Goal: Task Accomplishment & Management: Use online tool/utility

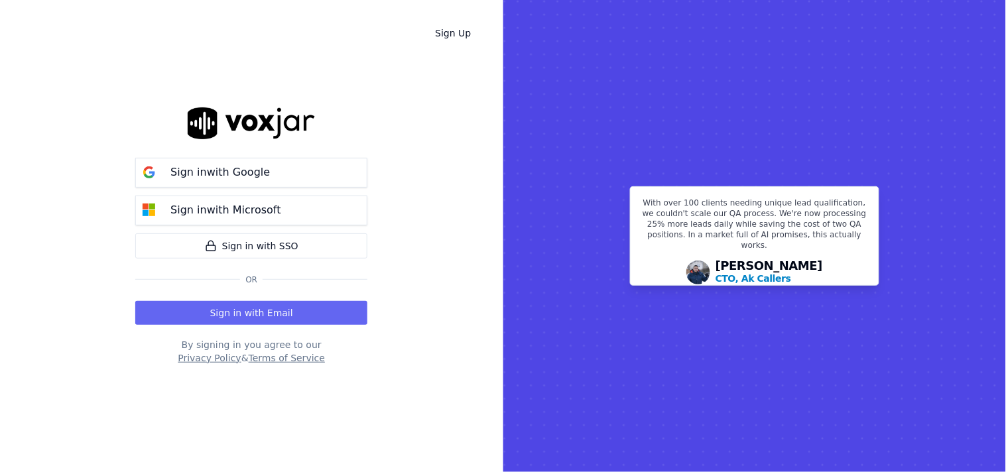
click at [172, 164] on p "Sign in with Google" at bounding box center [219, 172] width 99 height 16
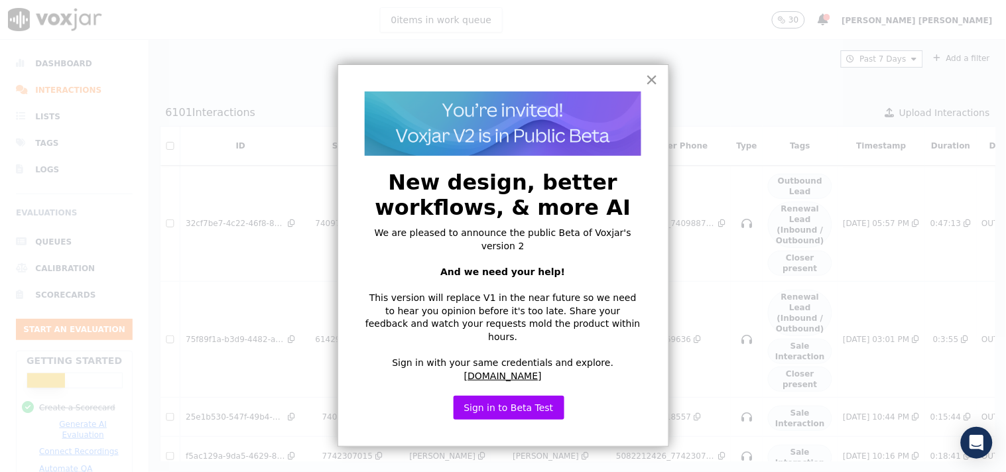
click at [657, 82] on button "×" at bounding box center [652, 79] width 13 height 21
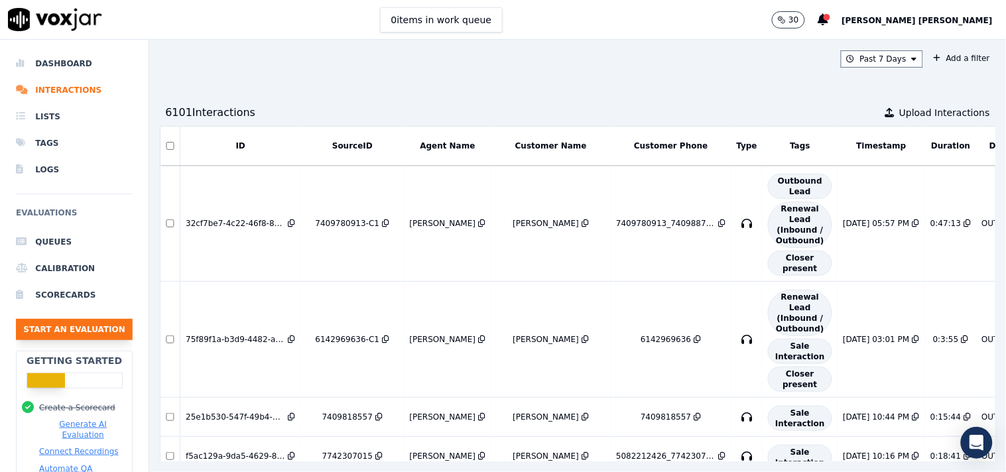
click at [76, 340] on button "Start an Evaluation" at bounding box center [74, 329] width 117 height 21
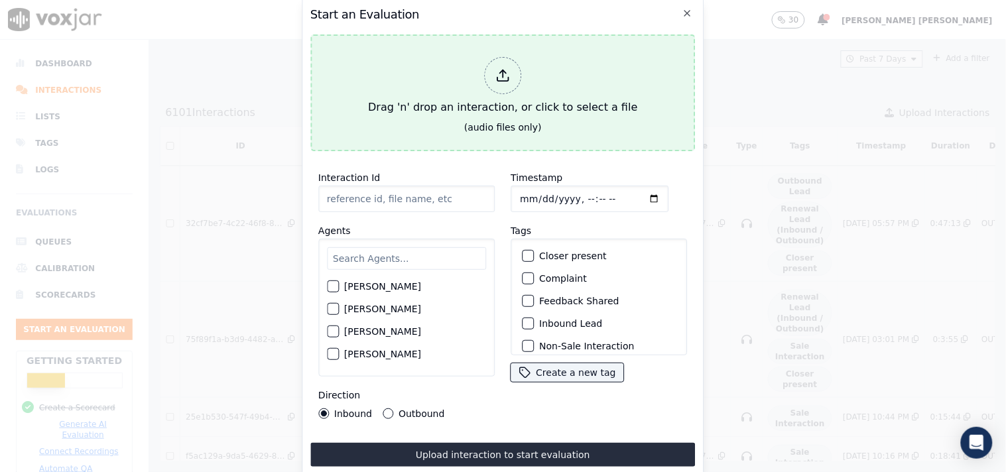
click at [526, 68] on div "Drag 'n' drop an interaction, or click to select a file" at bounding box center [503, 86] width 280 height 69
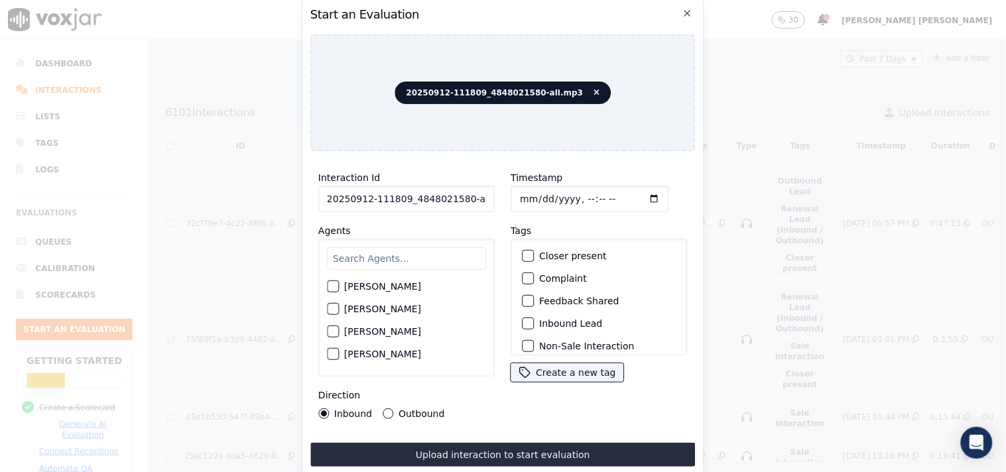
scroll to position [0, 7]
drag, startPoint x: 458, startPoint y: 194, endPoint x: 520, endPoint y: 199, distance: 62.5
click at [520, 199] on div "Interaction Id 20250912-111809_4848021580-all.mp3 Agents Harry Roy Aaron Biswas…" at bounding box center [502, 294] width 385 height 265
type input "20250912-111809_4848021580-C1"
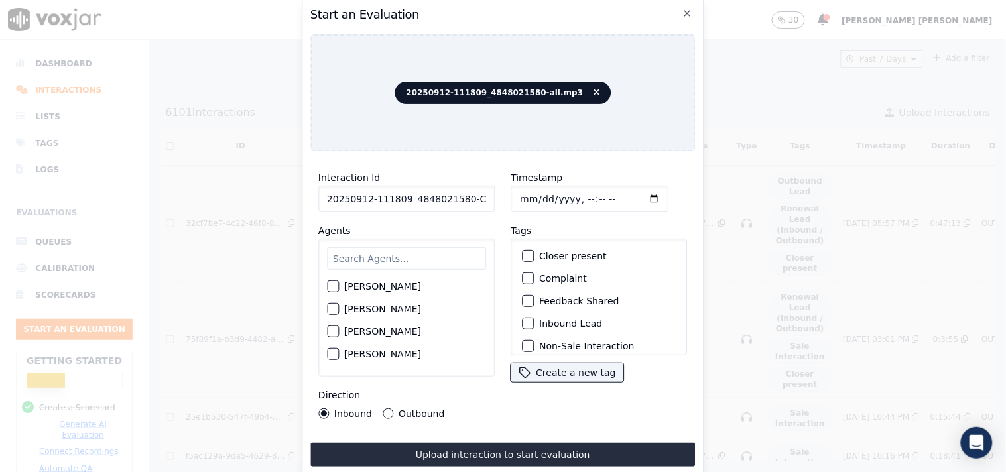
click at [515, 189] on input "Timestamp" at bounding box center [590, 199] width 158 height 27
type input "2025-09-12T14:58"
click at [386, 257] on input "text" at bounding box center [406, 258] width 159 height 23
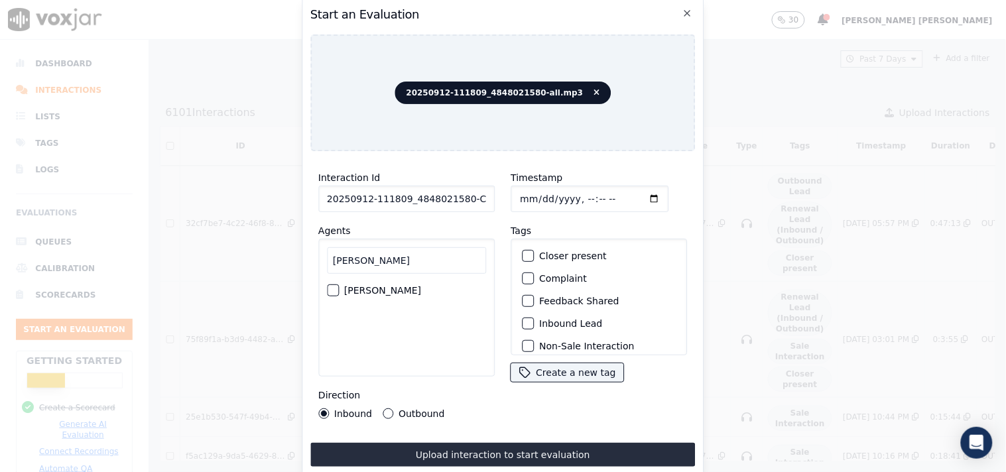
type input "james"
click at [358, 286] on label "James Murtuza" at bounding box center [382, 290] width 77 height 9
click at [339, 285] on button "James Murtuza" at bounding box center [333, 291] width 12 height 12
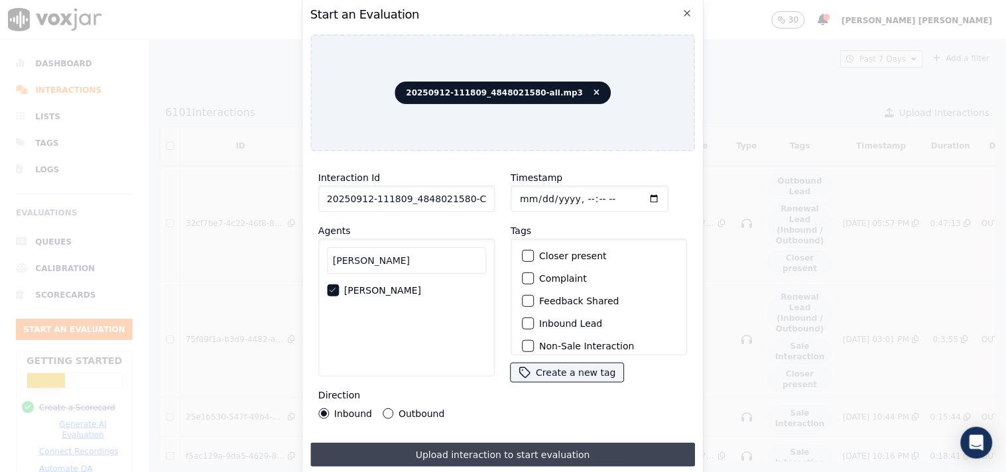
click at [434, 445] on button "Upload interaction to start evaluation" at bounding box center [502, 455] width 385 height 24
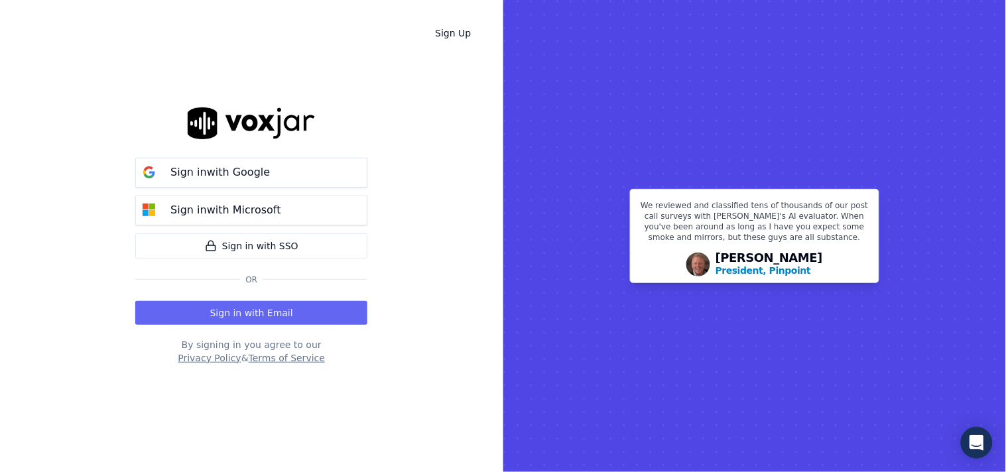
click at [236, 190] on div "Sign in with Google Sign in with Microsoft" at bounding box center [251, 192] width 232 height 68
click at [237, 178] on p "Sign in with Google" at bounding box center [219, 172] width 99 height 16
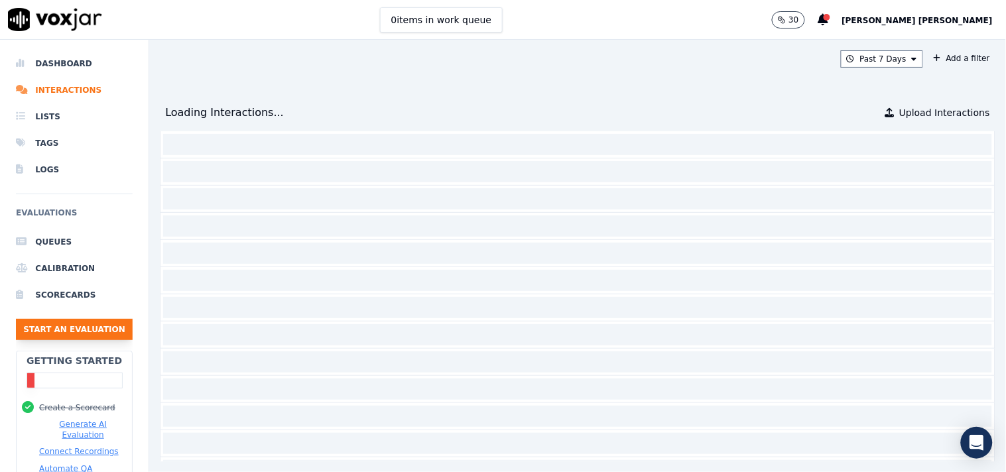
click at [52, 319] on button "Start an Evaluation" at bounding box center [74, 329] width 117 height 21
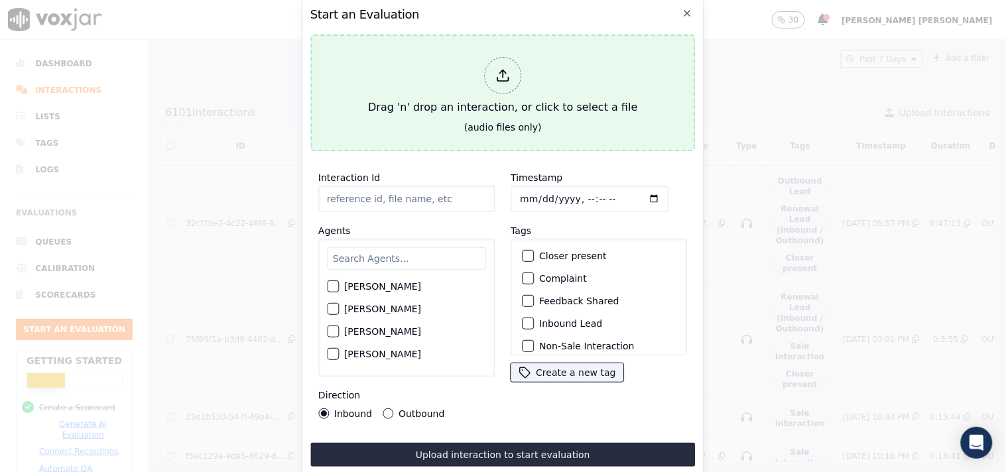
click at [481, 78] on div "Drag 'n' drop an interaction, or click to select a file" at bounding box center [503, 86] width 280 height 69
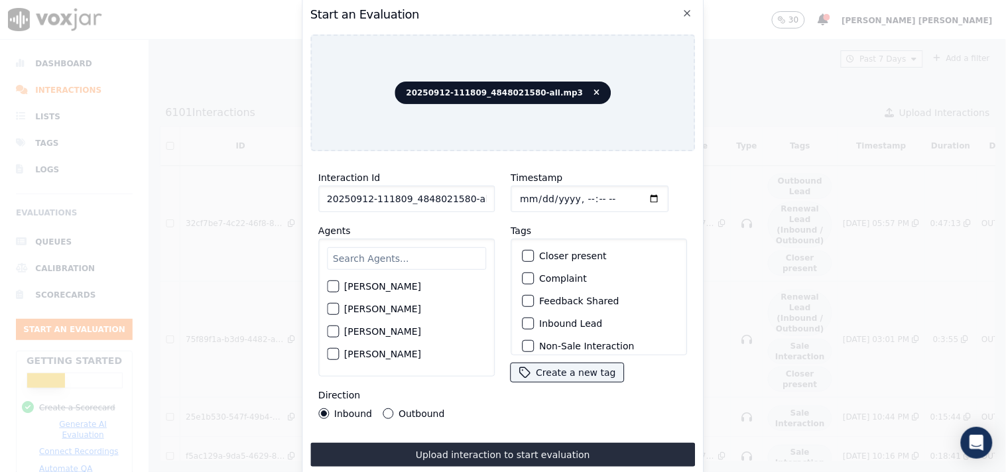
scroll to position [0, 7]
drag, startPoint x: 462, startPoint y: 198, endPoint x: 511, endPoint y: 202, distance: 49.2
click at [511, 202] on div "Interaction Id 20250912-111809_4848021580-all.mp3 Agents Harry Roy Aaron Biswas…" at bounding box center [502, 294] width 385 height 265
type input "20250912-111809_4848021580-C1"
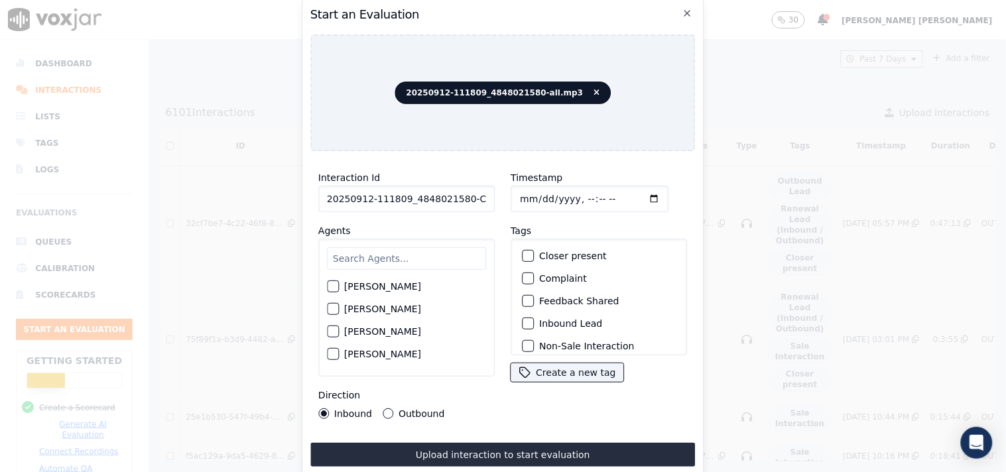
click at [519, 193] on input "Timestamp" at bounding box center [590, 199] width 158 height 27
type input "2025-09-12T14:59"
click at [399, 257] on input "text" at bounding box center [406, 258] width 159 height 23
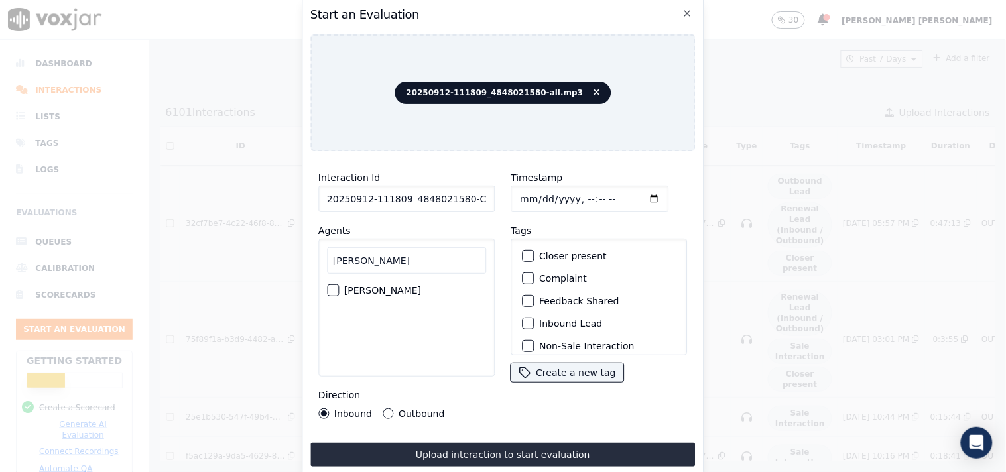
type input "jame"
click at [420, 285] on div "James Murtuza" at bounding box center [406, 290] width 159 height 23
click at [342, 279] on div "James Murtuza" at bounding box center [406, 290] width 159 height 23
click at [340, 281] on div "James Murtuza" at bounding box center [406, 290] width 159 height 23
click at [333, 279] on div "James Murtuza" at bounding box center [406, 290] width 159 height 23
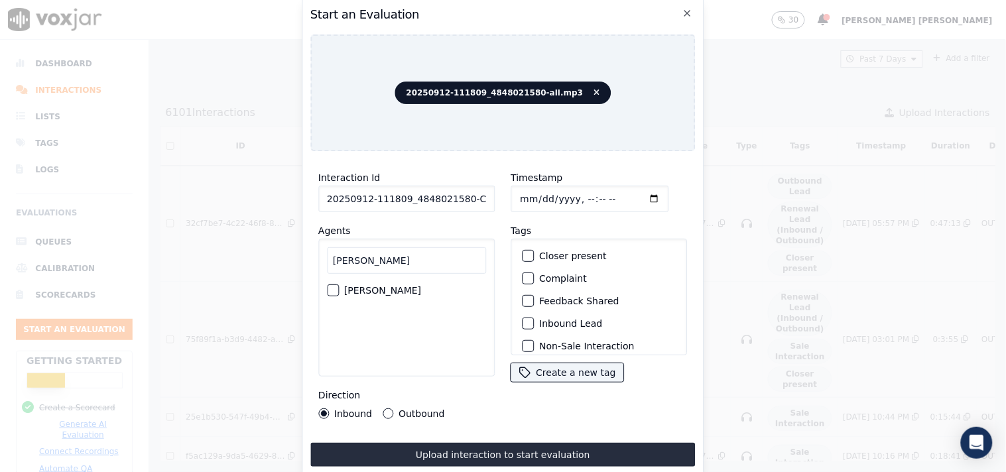
click at [338, 285] on button "James Murtuza" at bounding box center [333, 291] width 12 height 12
click at [553, 322] on label "Inbound Lead" at bounding box center [570, 323] width 63 height 9
click at [534, 322] on button "Inbound Lead" at bounding box center [528, 324] width 12 height 12
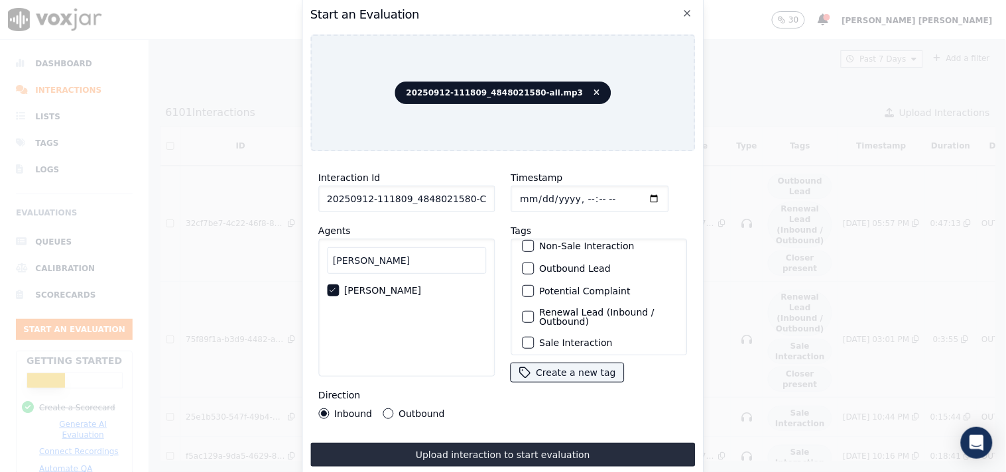
scroll to position [117, 0]
click at [554, 334] on label "Sale Interaction" at bounding box center [575, 338] width 73 height 9
click at [534, 332] on button "Sale Interaction" at bounding box center [528, 338] width 12 height 12
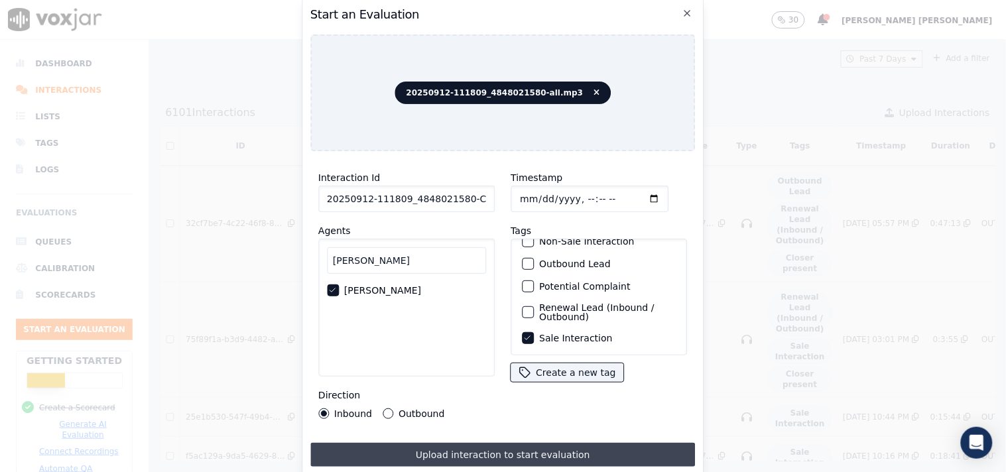
click at [463, 448] on button "Upload interaction to start evaluation" at bounding box center [502, 455] width 385 height 24
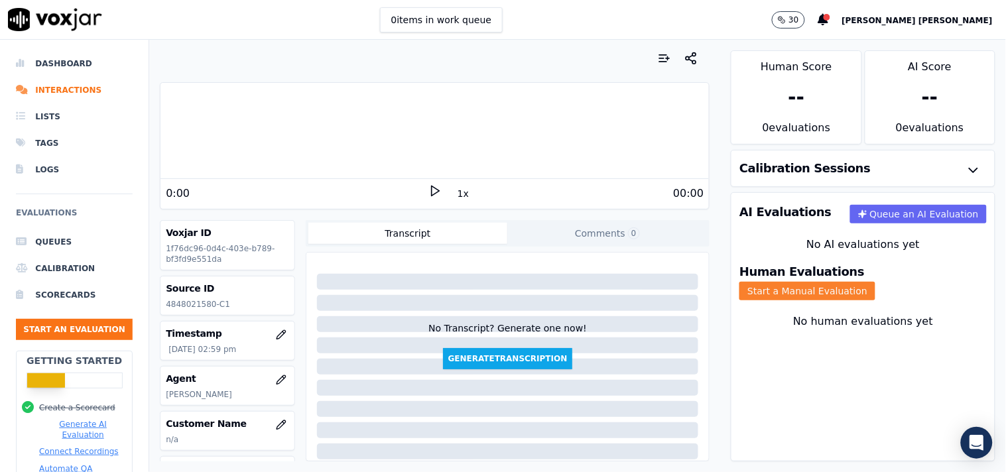
click at [861, 282] on button "Start a Manual Evaluation" at bounding box center [807, 291] width 136 height 19
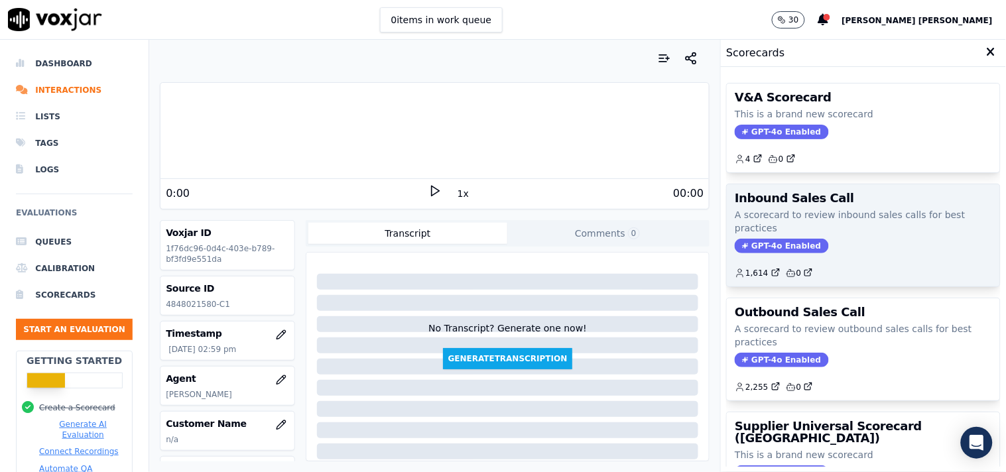
click at [767, 246] on span "GPT-4o Enabled" at bounding box center [782, 246] width 94 height 15
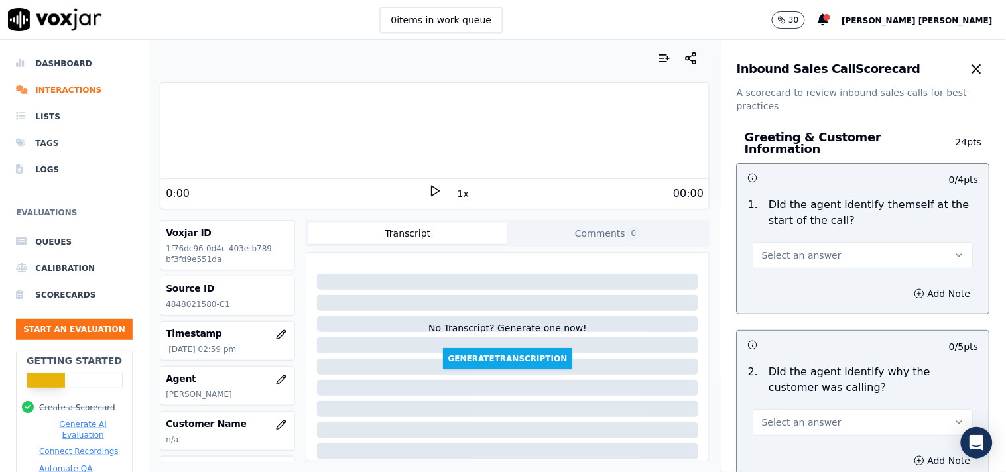
click at [788, 249] on span "Select an answer" at bounding box center [802, 255] width 80 height 13
click at [790, 274] on div "Yes" at bounding box center [840, 278] width 195 height 21
click at [821, 410] on button "Select an answer" at bounding box center [863, 422] width 220 height 27
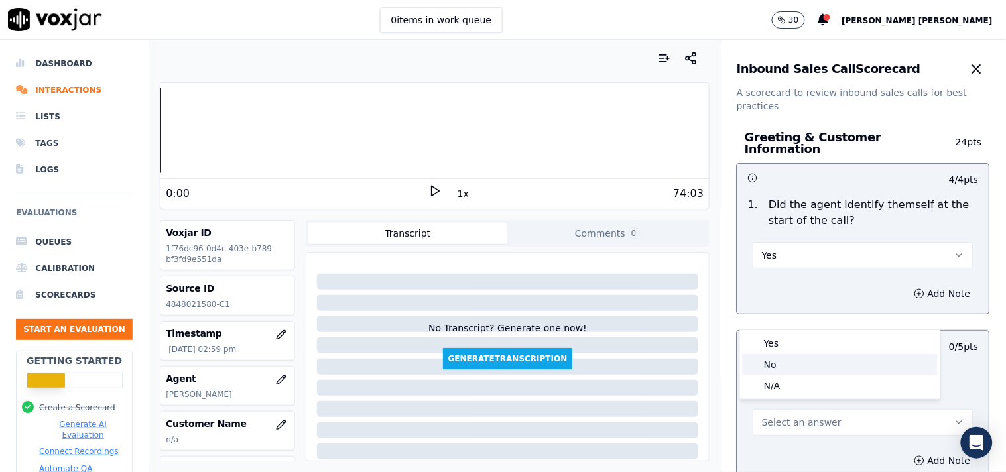
click at [793, 347] on div "Yes" at bounding box center [840, 343] width 195 height 21
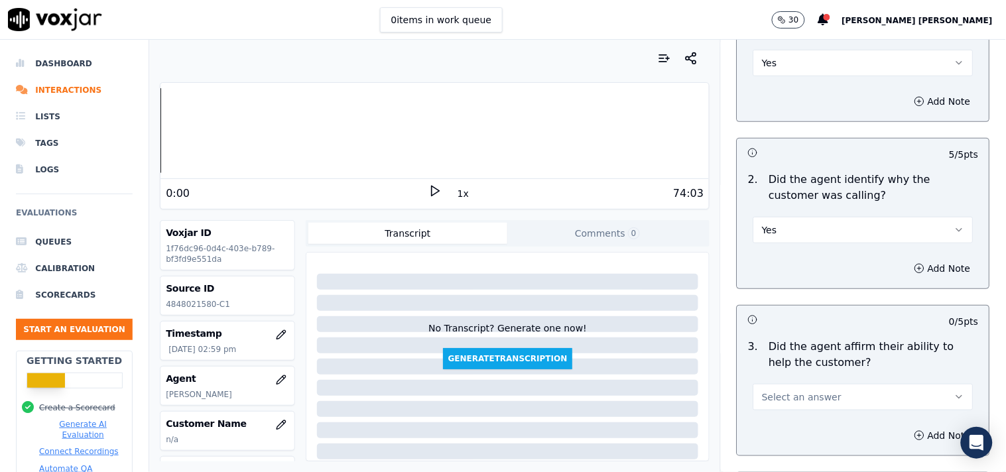
scroll to position [221, 0]
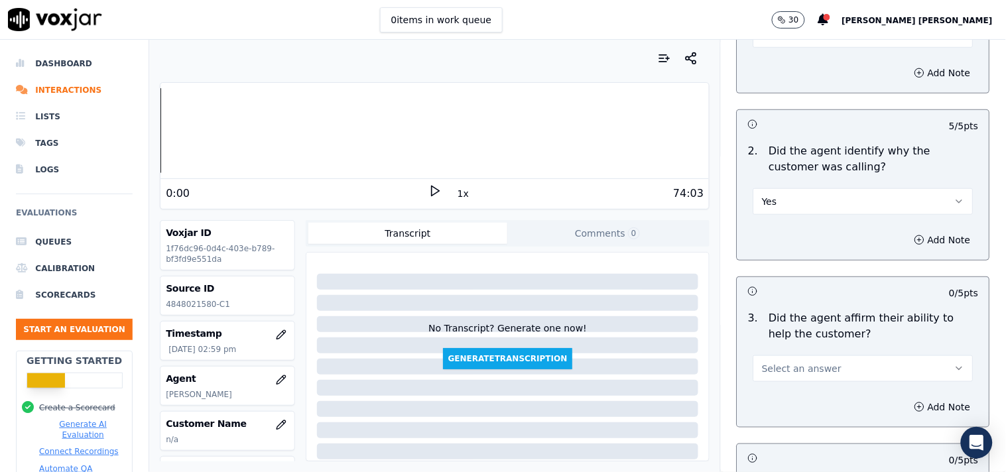
click at [790, 362] on span "Select an answer" at bounding box center [802, 368] width 80 height 13
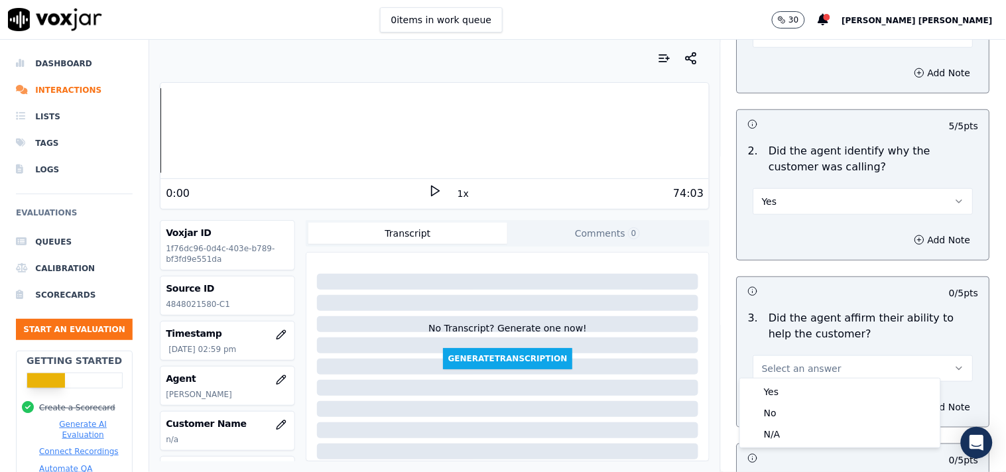
click at [788, 355] on button "Select an answer" at bounding box center [863, 368] width 220 height 27
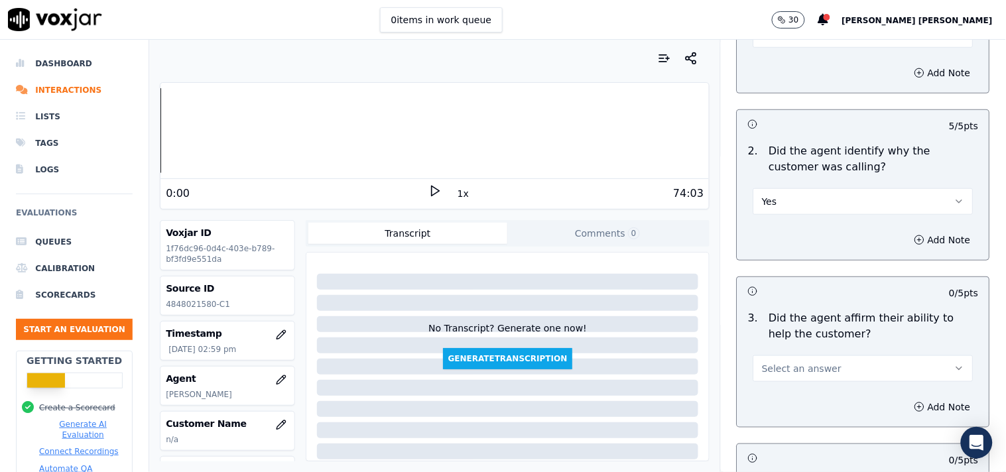
click at [779, 379] on div "3 . Did the agent affirm their ability to help the customer? Select an answer" at bounding box center [863, 346] width 252 height 82
click at [784, 365] on span "Select an answer" at bounding box center [802, 368] width 80 height 13
click at [781, 390] on div "Yes" at bounding box center [840, 391] width 195 height 21
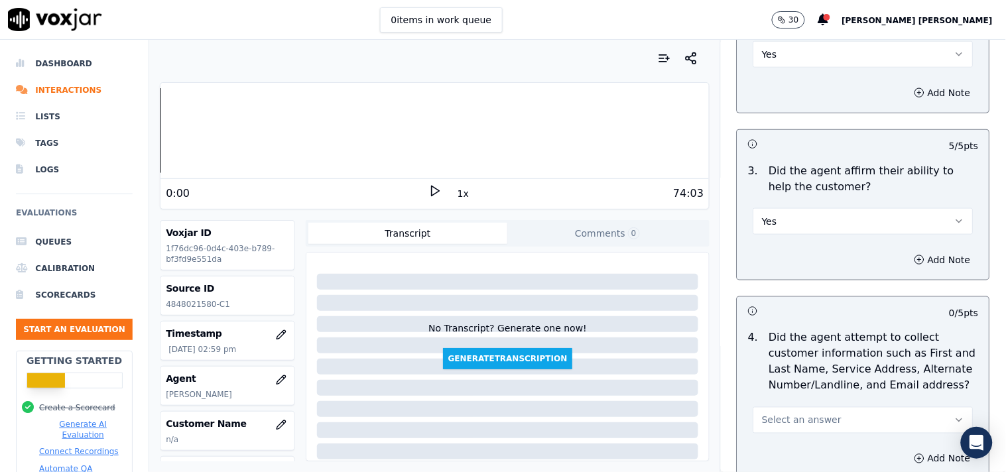
click at [780, 414] on span "Select an answer" at bounding box center [802, 420] width 80 height 13
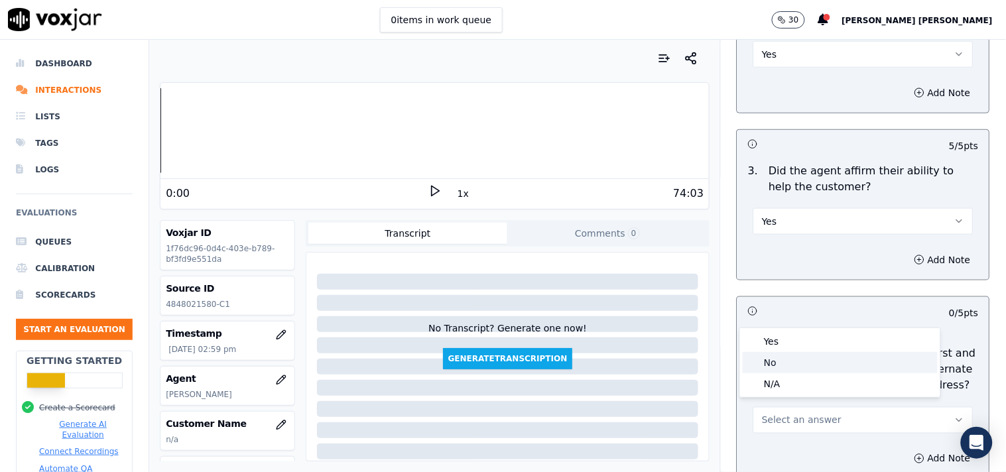
click at [780, 366] on div "No" at bounding box center [840, 362] width 195 height 21
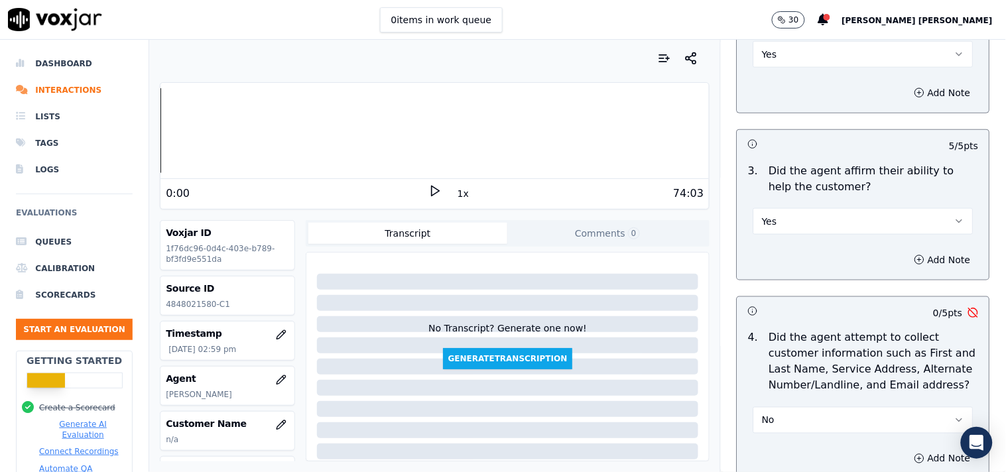
click at [800, 420] on button "No" at bounding box center [863, 420] width 220 height 27
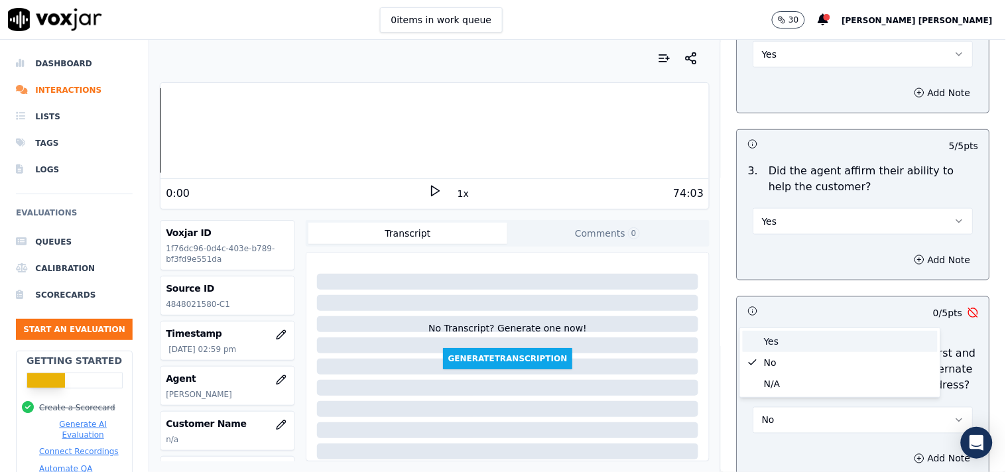
click at [777, 349] on div "Yes" at bounding box center [840, 341] width 195 height 21
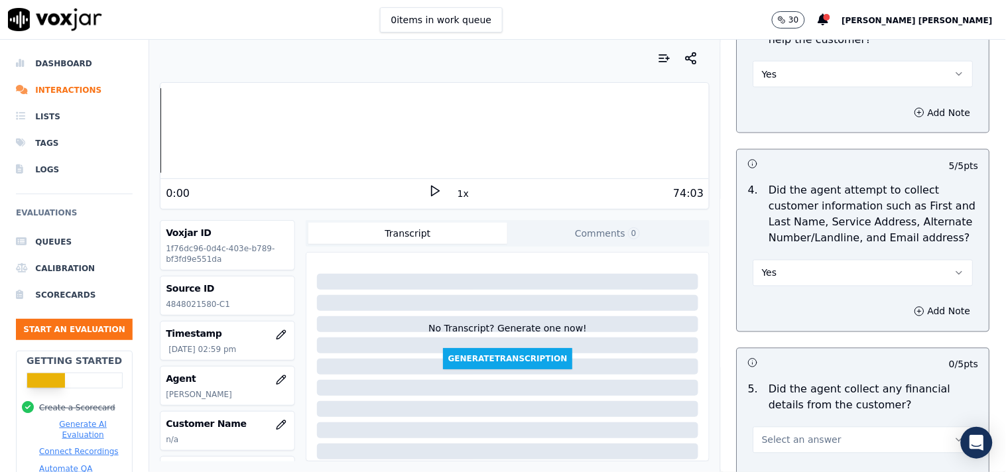
scroll to position [589, 0]
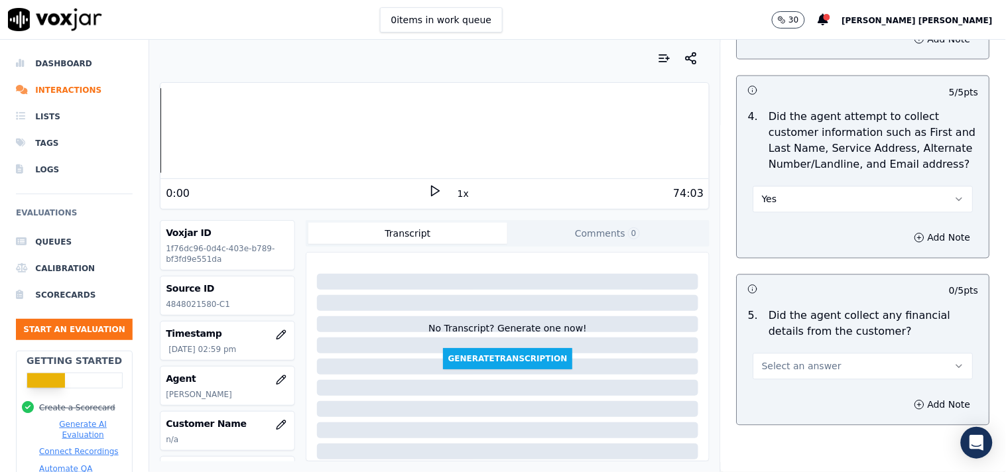
click at [779, 360] on span "Select an answer" at bounding box center [802, 366] width 80 height 13
click at [773, 414] on div "No" at bounding box center [840, 411] width 195 height 21
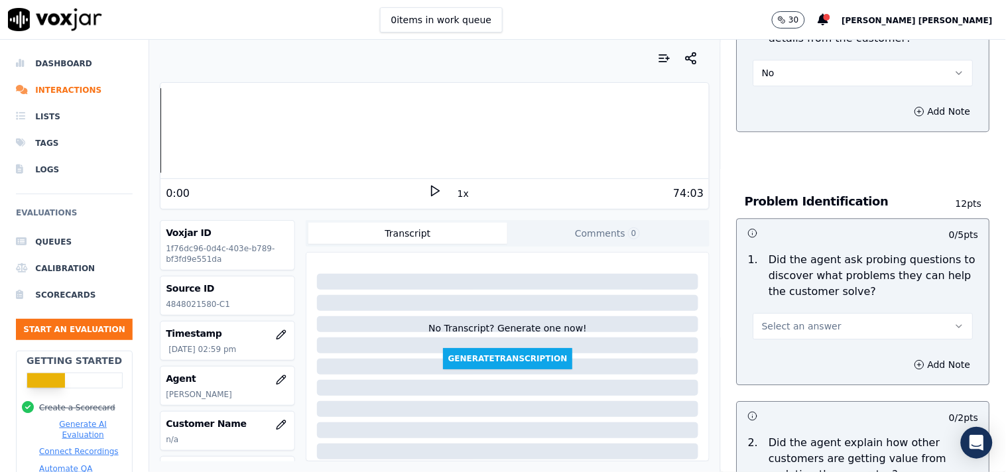
scroll to position [884, 0]
click at [796, 318] on span "Select an answer" at bounding box center [802, 324] width 80 height 13
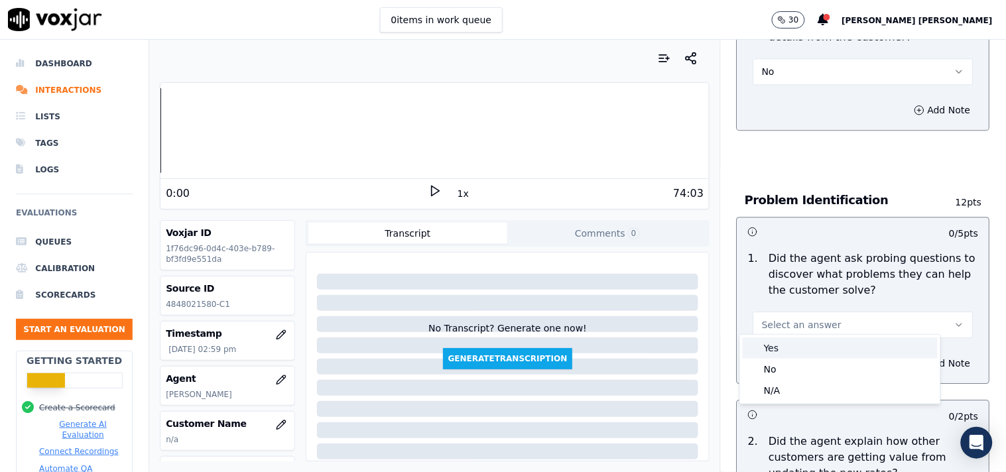
click at [781, 353] on div "Yes" at bounding box center [840, 348] width 195 height 21
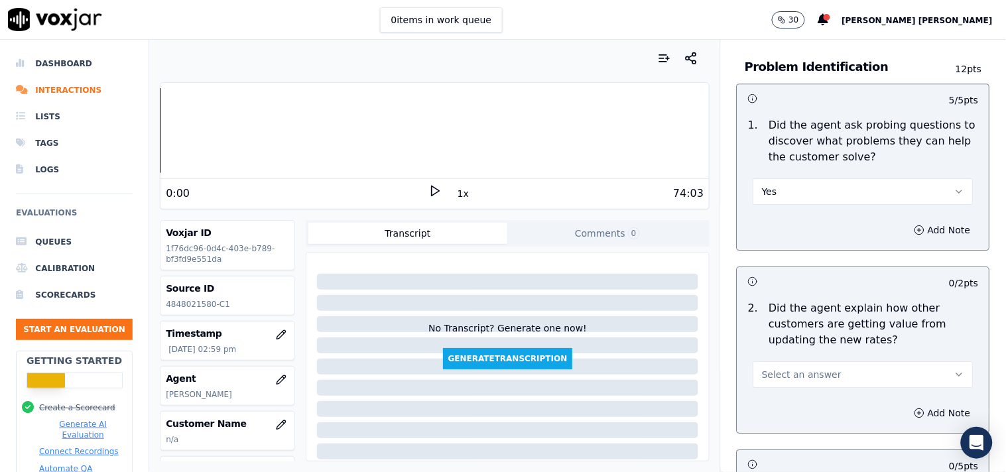
scroll to position [1031, 0]
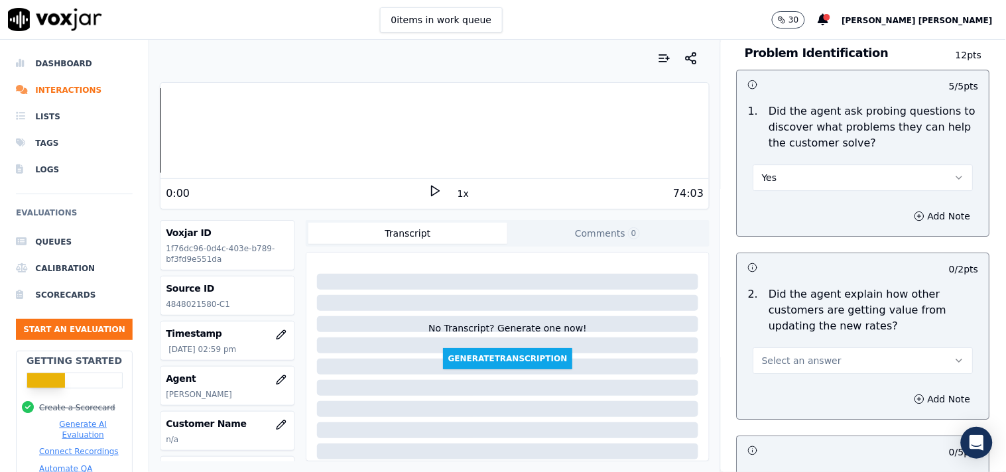
click at [784, 354] on span "Select an answer" at bounding box center [802, 360] width 80 height 13
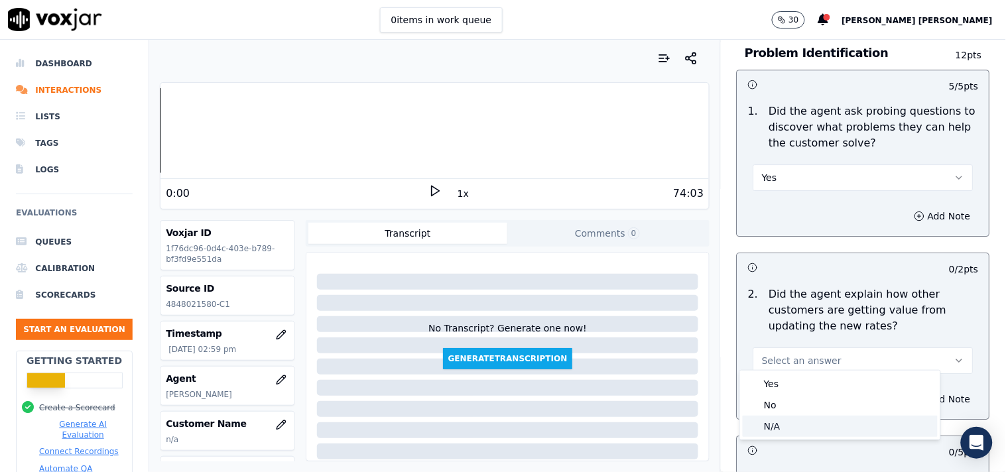
click at [784, 427] on div "N/A" at bounding box center [840, 426] width 195 height 21
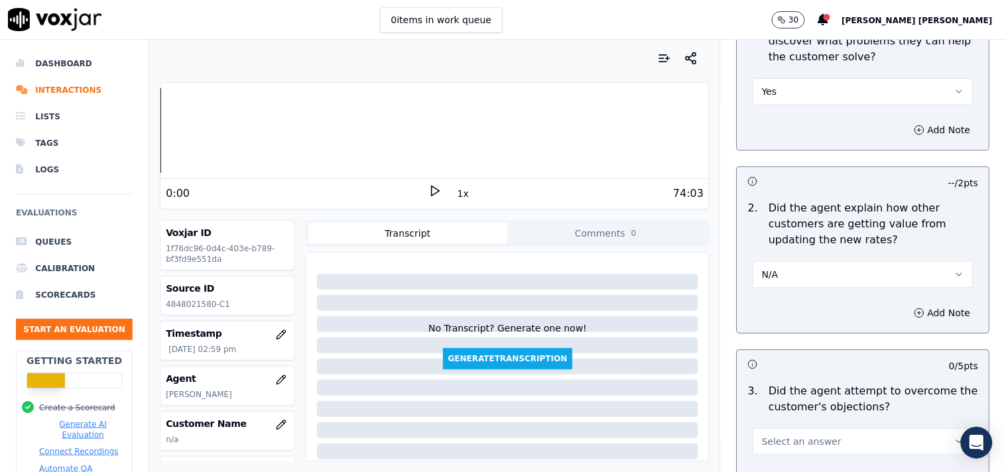
scroll to position [1252, 0]
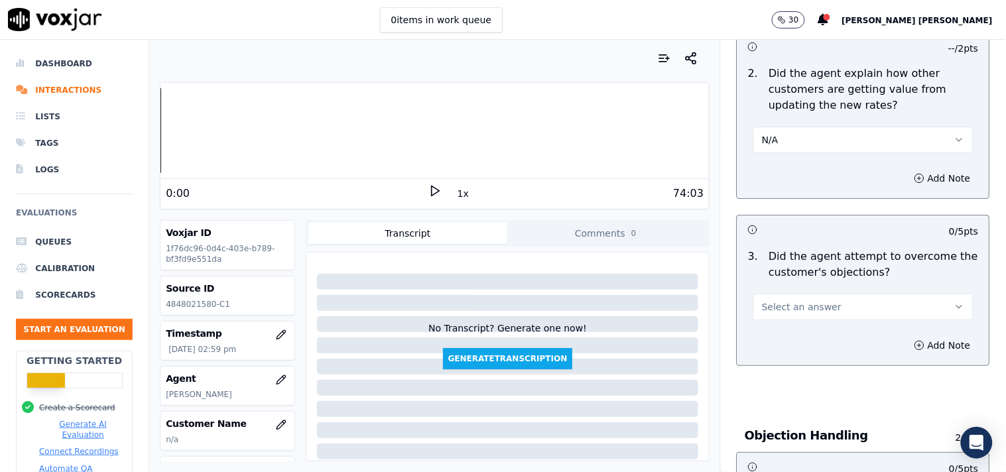
click at [823, 306] on button "Select an answer" at bounding box center [863, 307] width 220 height 27
click at [806, 326] on div "Yes" at bounding box center [840, 330] width 195 height 21
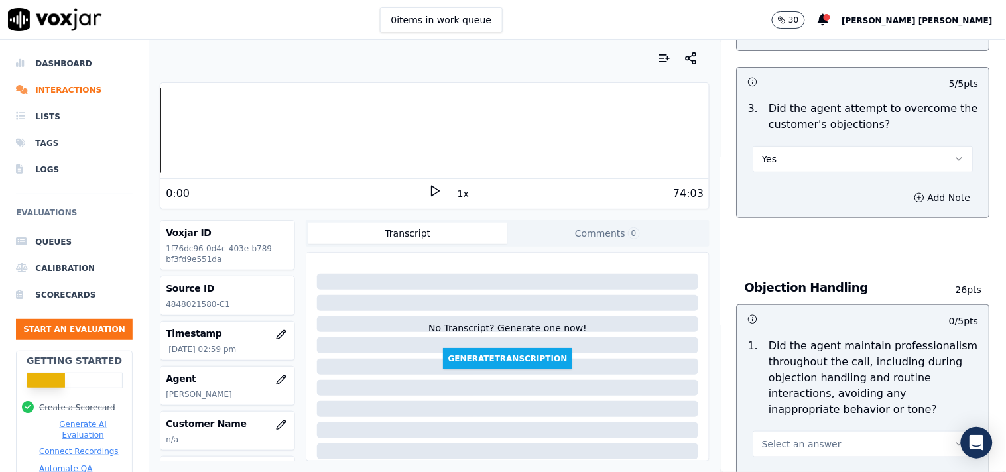
scroll to position [1547, 0]
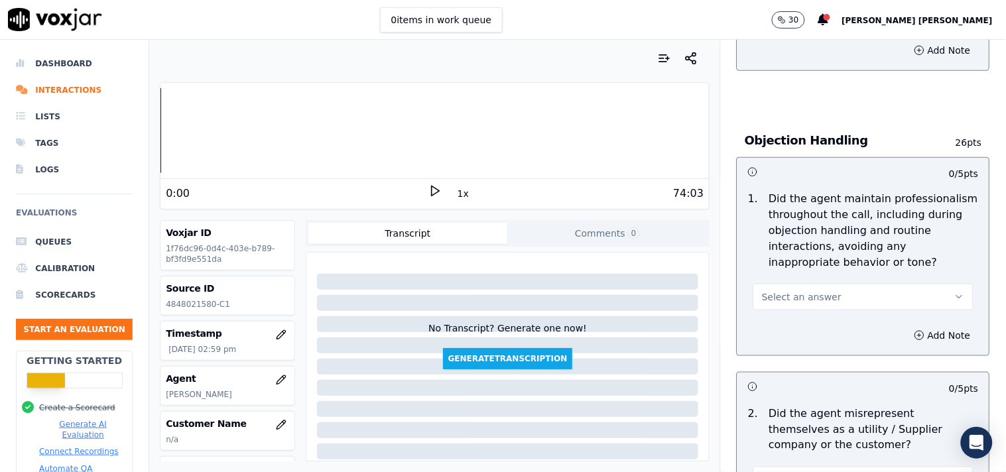
click at [816, 306] on div "1 . Did the agent maintain professionalism throughout the call, including durin…" at bounding box center [863, 251] width 252 height 130
click at [819, 301] on button "Select an answer" at bounding box center [863, 297] width 220 height 27
click at [810, 330] on div "Yes" at bounding box center [840, 320] width 195 height 21
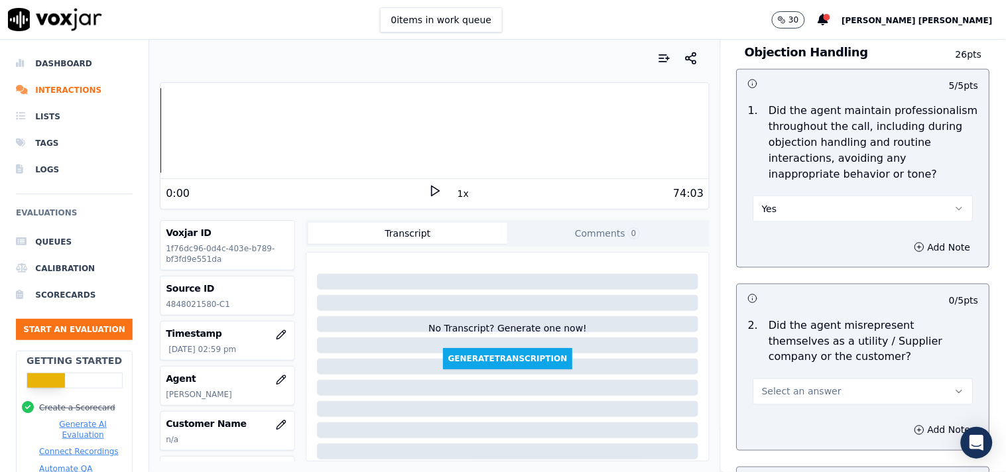
scroll to position [1768, 0]
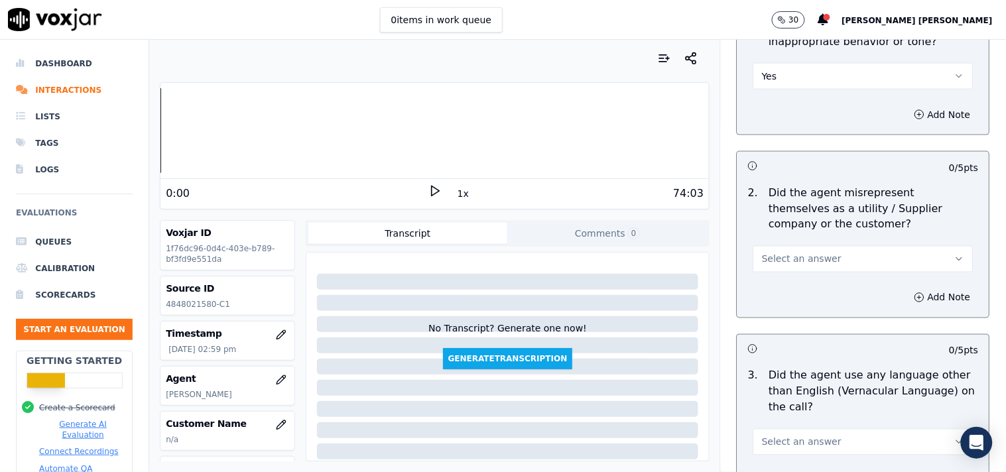
click at [816, 254] on button "Select an answer" at bounding box center [863, 259] width 220 height 27
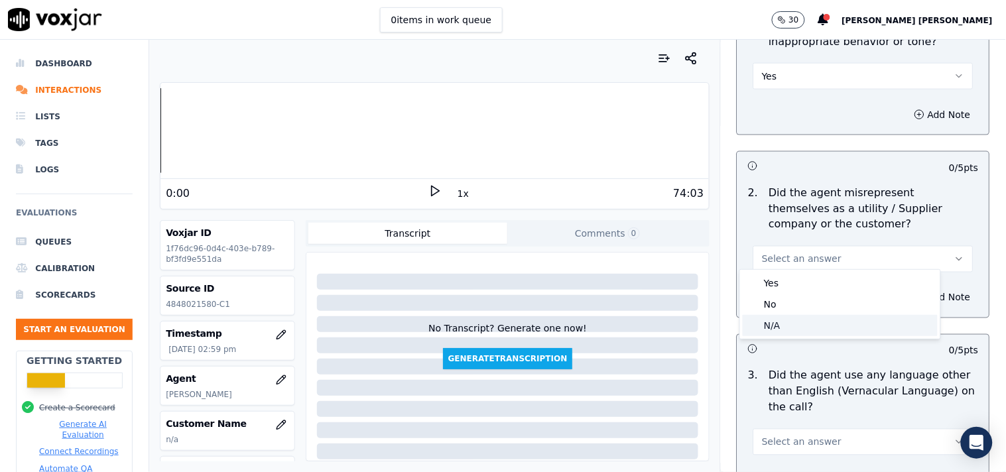
click at [805, 324] on div "N/A" at bounding box center [840, 325] width 195 height 21
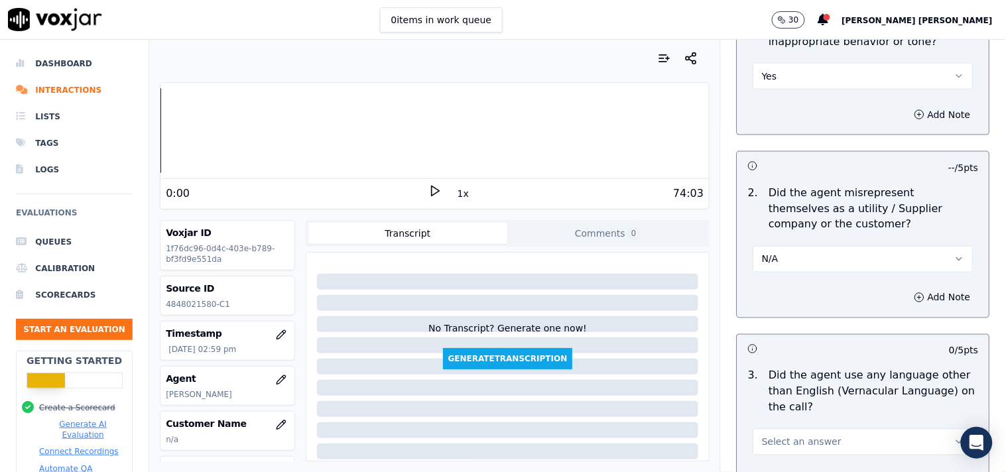
click at [834, 246] on button "N/A" at bounding box center [863, 259] width 220 height 27
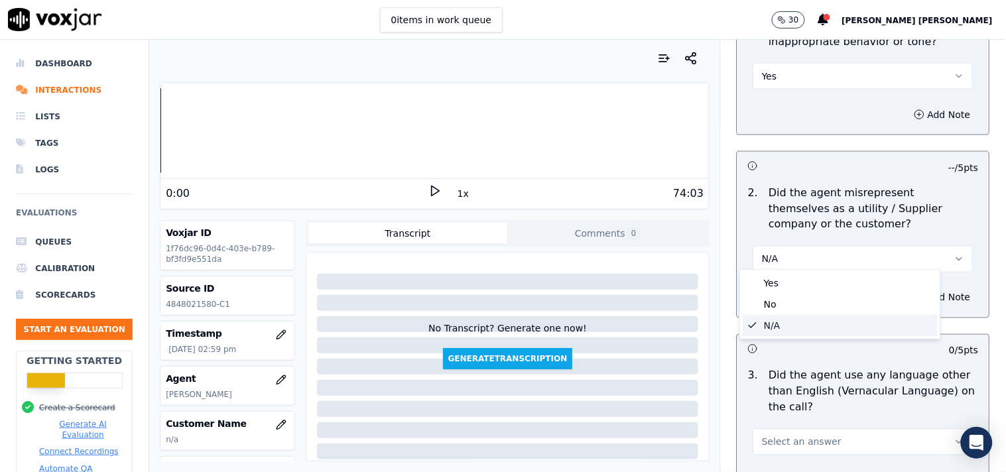
click at [808, 328] on div "N/A" at bounding box center [840, 325] width 195 height 21
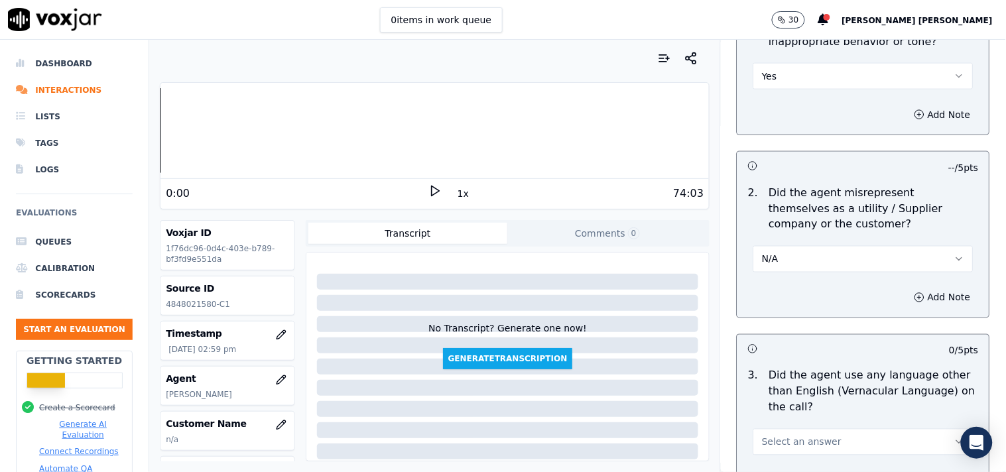
click at [810, 255] on button "N/A" at bounding box center [863, 259] width 220 height 27
click at [795, 299] on div "No" at bounding box center [840, 304] width 195 height 21
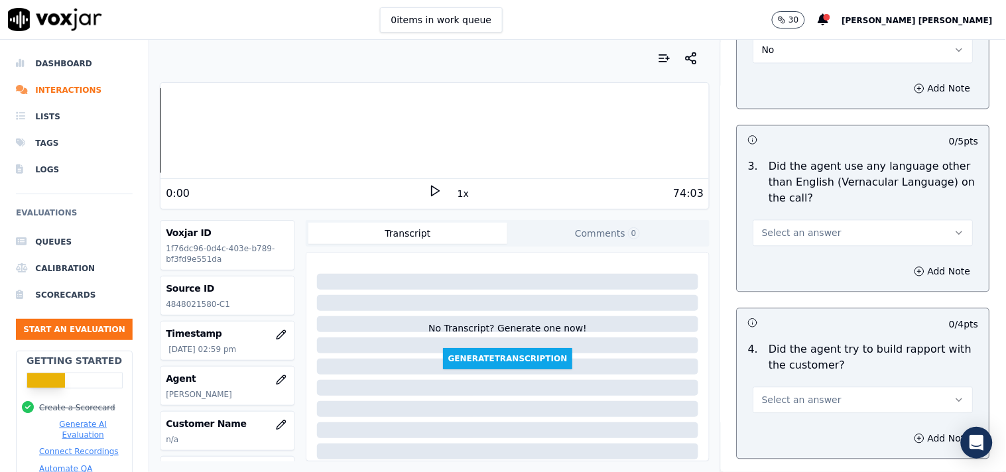
scroll to position [1990, 0]
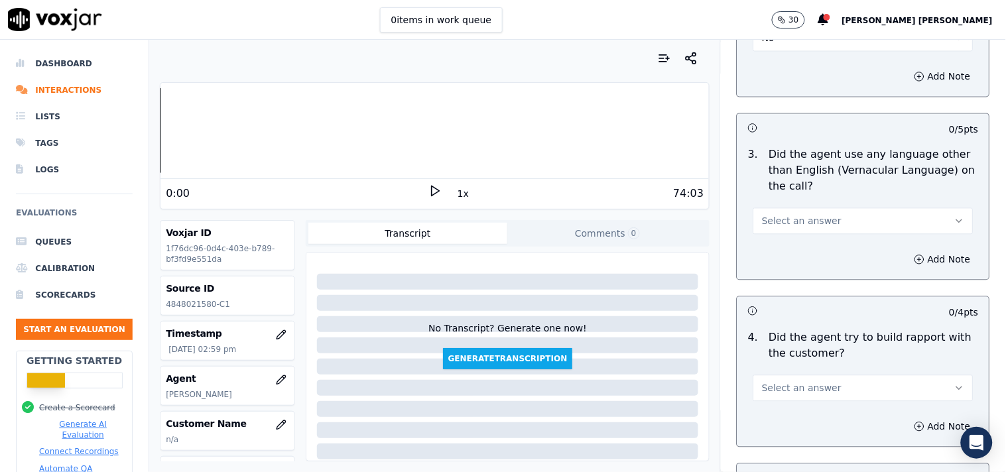
click at [814, 223] on button "Select an answer" at bounding box center [863, 221] width 220 height 27
click at [804, 265] on div "No" at bounding box center [840, 265] width 195 height 21
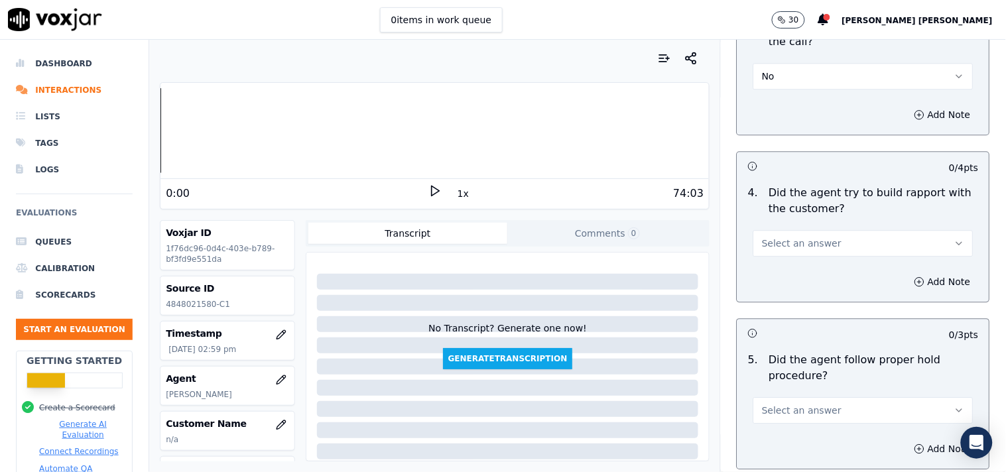
scroll to position [2137, 0]
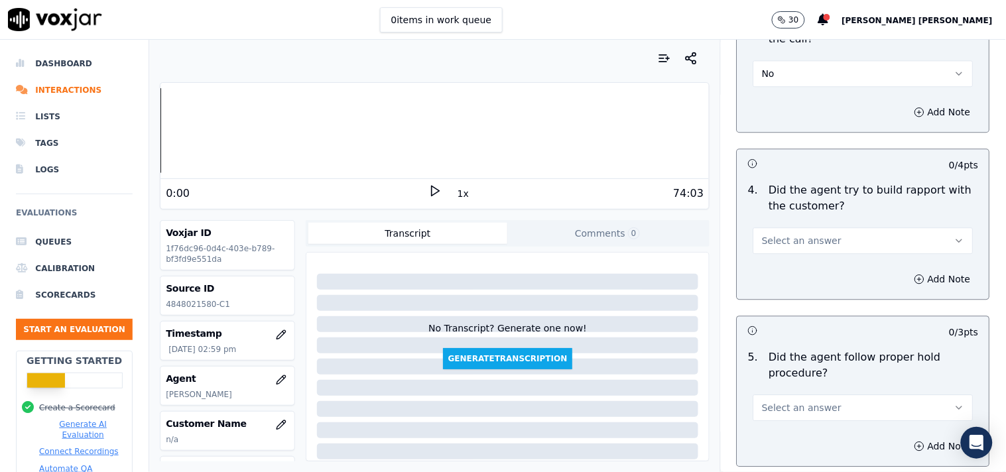
click at [809, 248] on div "4 . Did the agent try to build rapport with the customer? Select an answer" at bounding box center [863, 218] width 252 height 82
click at [810, 247] on button "Select an answer" at bounding box center [863, 240] width 220 height 27
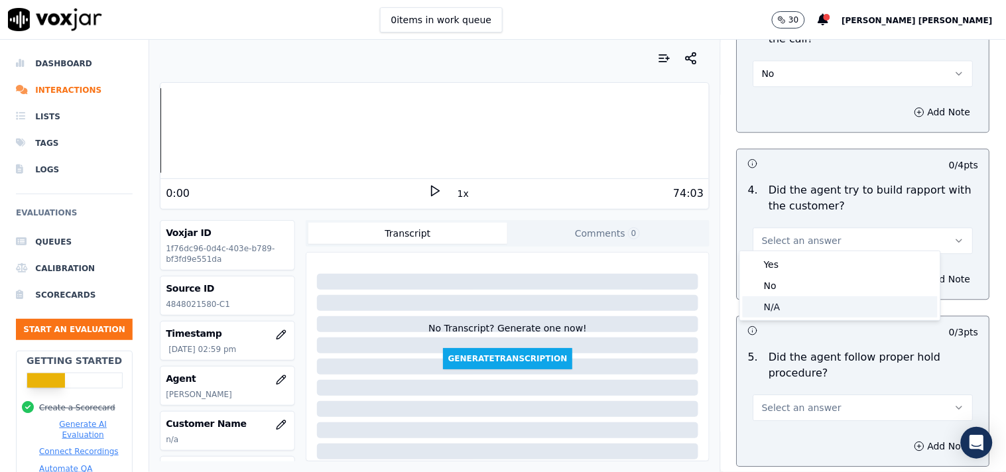
click at [795, 302] on div "N/A" at bounding box center [840, 306] width 195 height 21
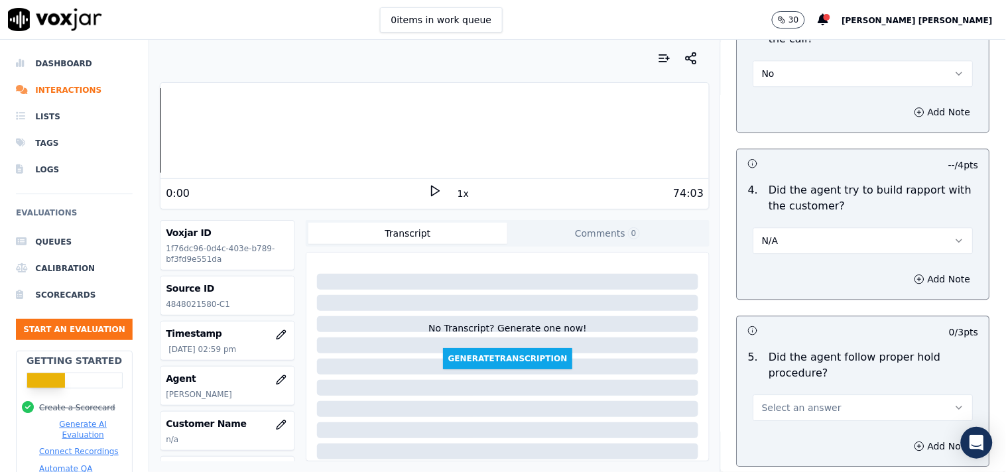
scroll to position [2284, 0]
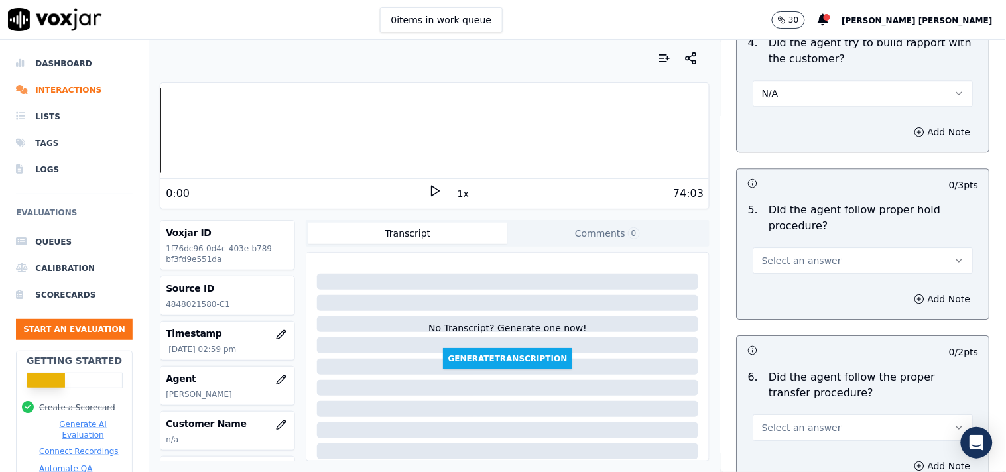
click at [824, 267] on button "Select an answer" at bounding box center [863, 260] width 220 height 27
click at [806, 283] on div "Yes" at bounding box center [840, 284] width 195 height 21
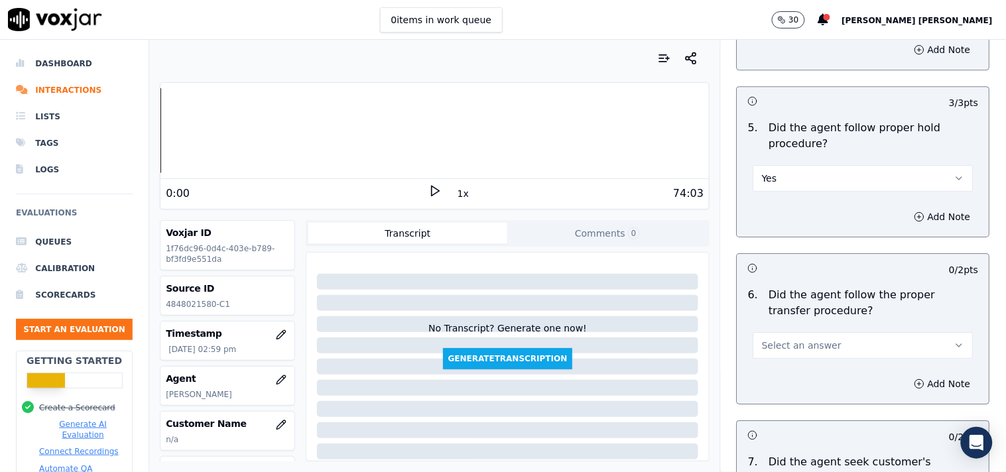
scroll to position [2505, 0]
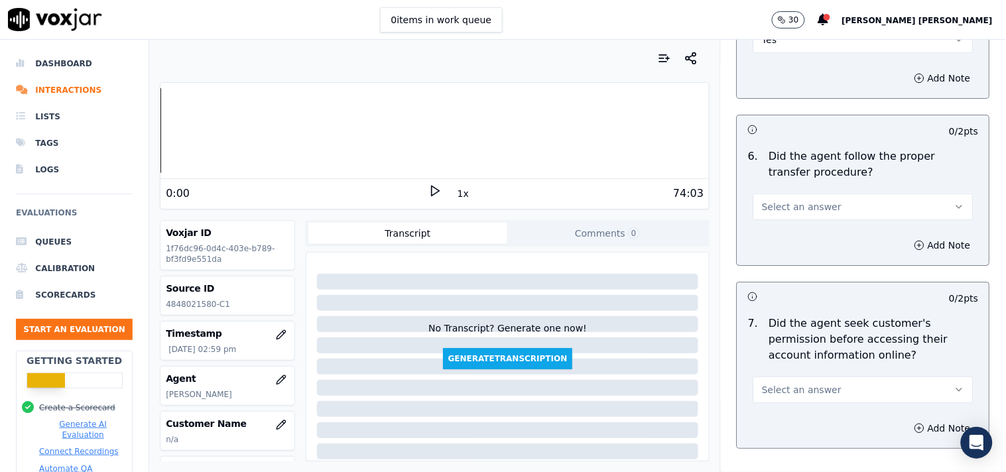
click at [813, 207] on span "Select an answer" at bounding box center [802, 206] width 80 height 13
click at [794, 257] on div "No" at bounding box center [840, 251] width 195 height 21
click at [911, 236] on button "Add Note" at bounding box center [943, 245] width 72 height 19
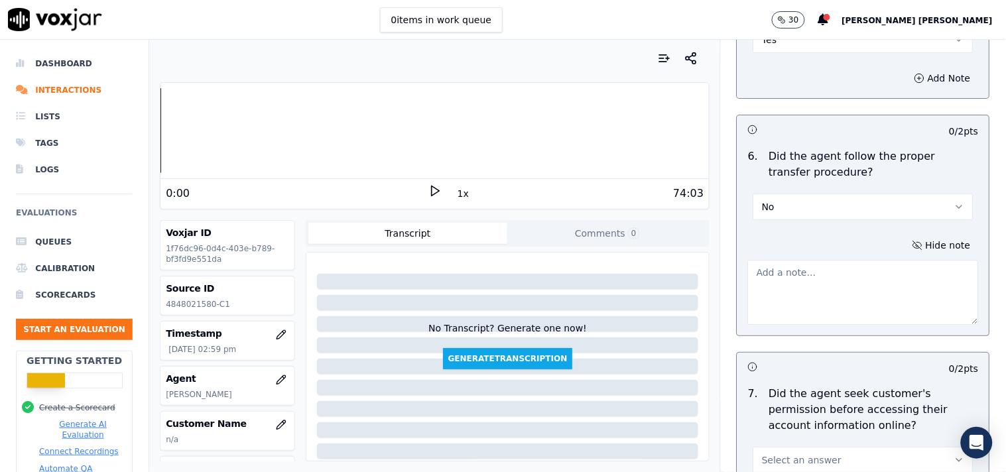
click at [812, 276] on textarea at bounding box center [863, 292] width 231 height 65
paste textarea "@15:54 James- Transfer the call to allen without informing the cx"
click at [831, 296] on textarea "@15:54 James- Transfer the call to Allen without informing the cx" at bounding box center [863, 292] width 231 height 65
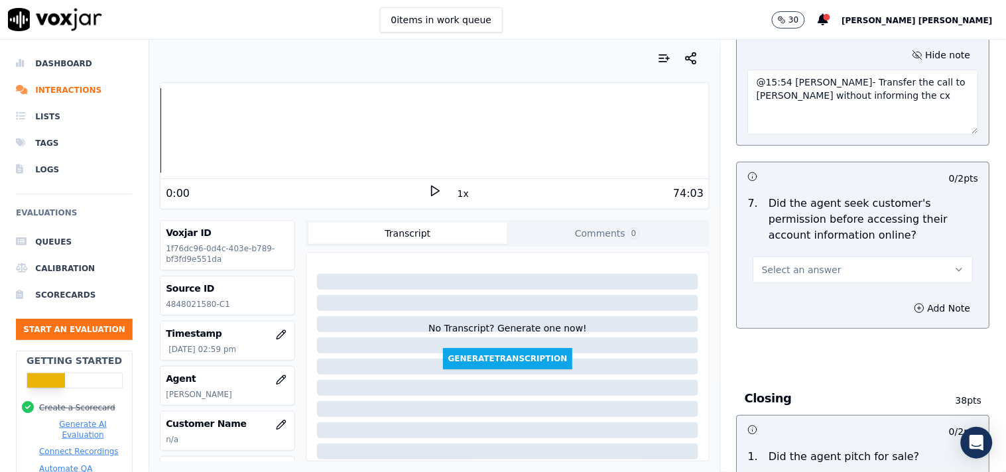
scroll to position [2726, 0]
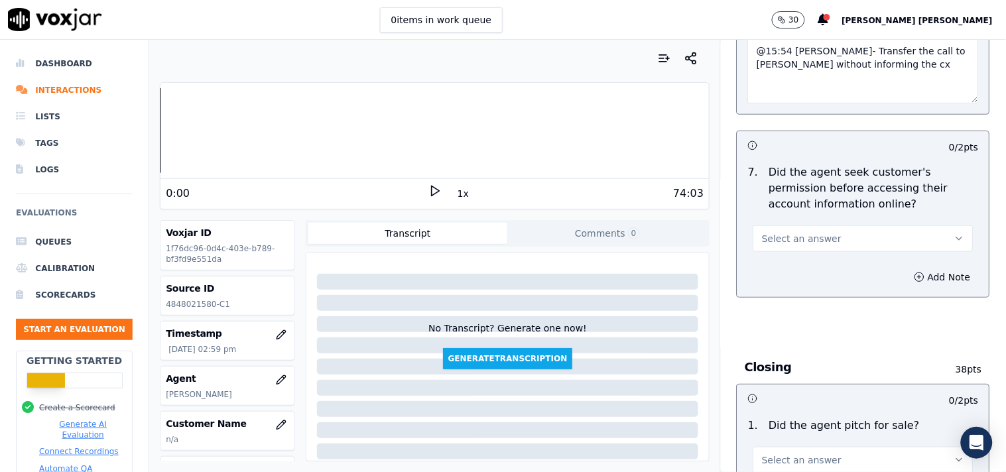
type textarea "@15:54 James- Transfer the call to Allen without informing the cx"
click at [875, 237] on button "Select an answer" at bounding box center [863, 238] width 220 height 27
click at [824, 279] on div "No" at bounding box center [840, 284] width 195 height 21
click at [907, 275] on button "Add Note" at bounding box center [943, 277] width 72 height 19
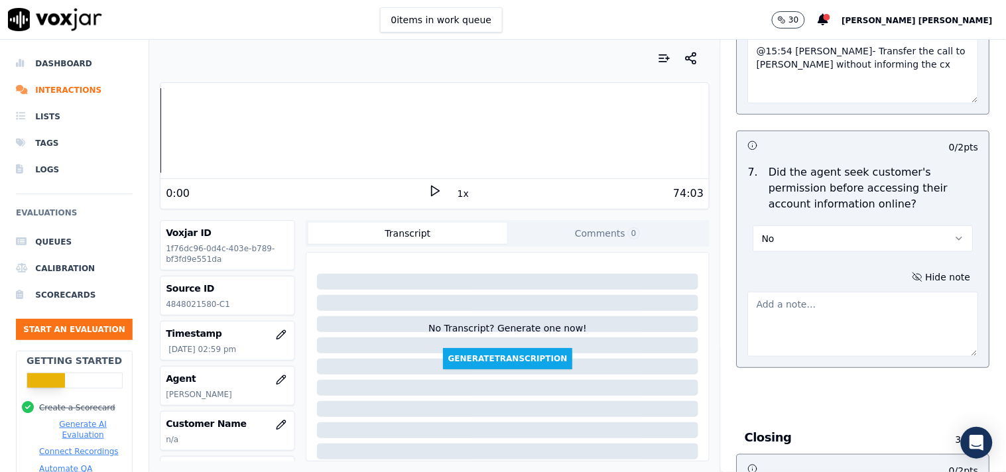
click at [830, 292] on textarea at bounding box center [863, 324] width 231 height 65
paste textarea "@26:51 James - Informed the account details ,but failed to take the permission …"
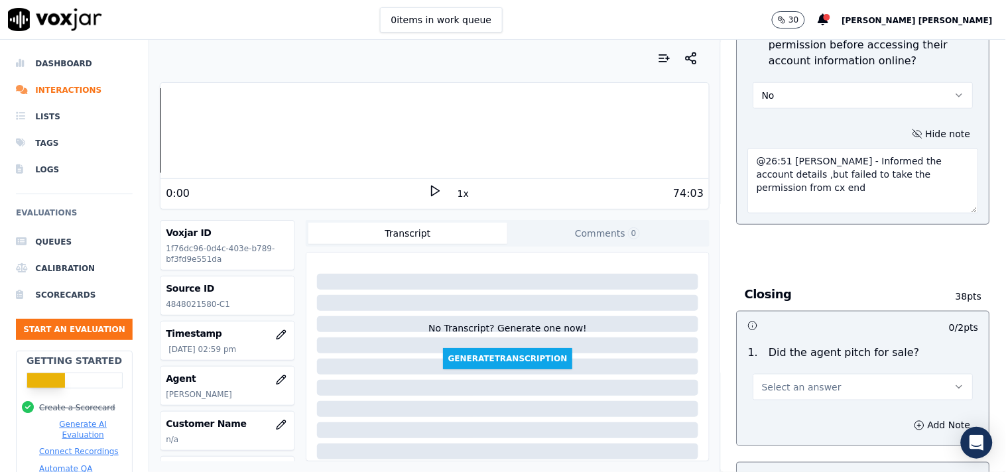
scroll to position [2874, 0]
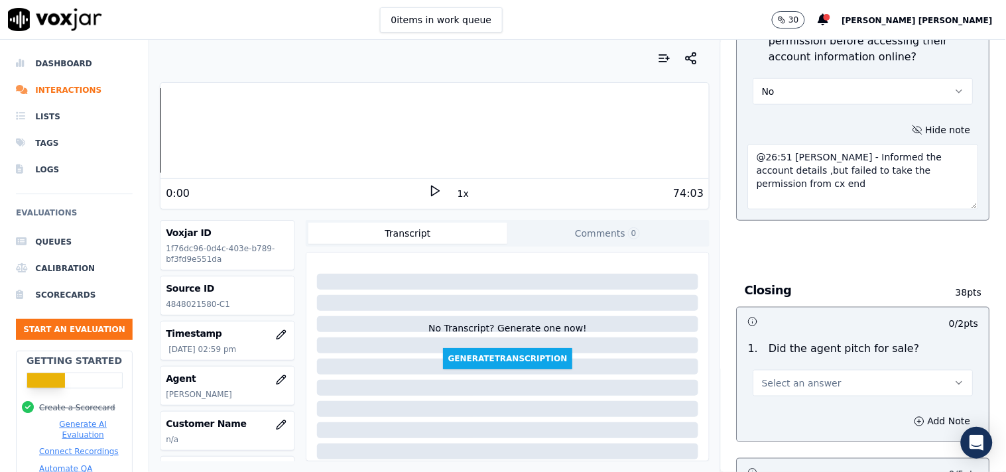
type textarea "@26:51 James - Informed the account details ,but failed to take the permission …"
click at [781, 377] on span "Select an answer" at bounding box center [802, 383] width 80 height 13
click at [776, 399] on div "Yes" at bounding box center [840, 407] width 195 height 21
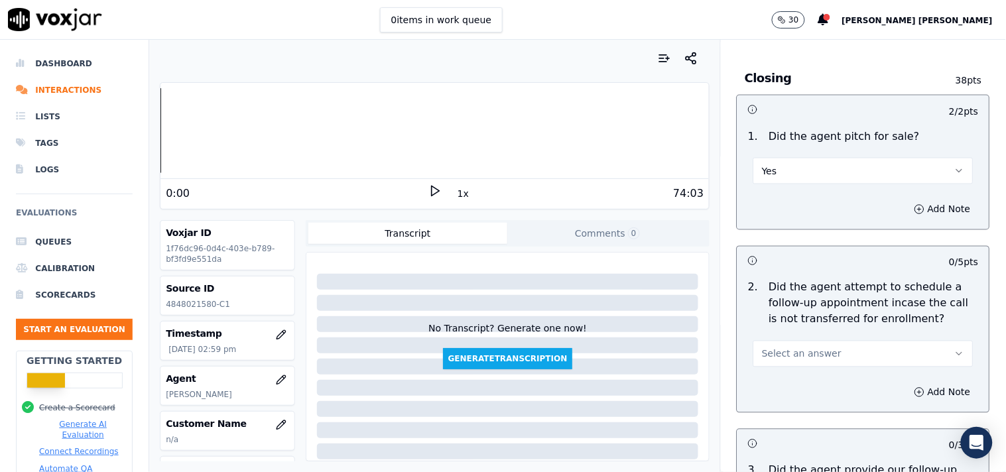
scroll to position [3094, 0]
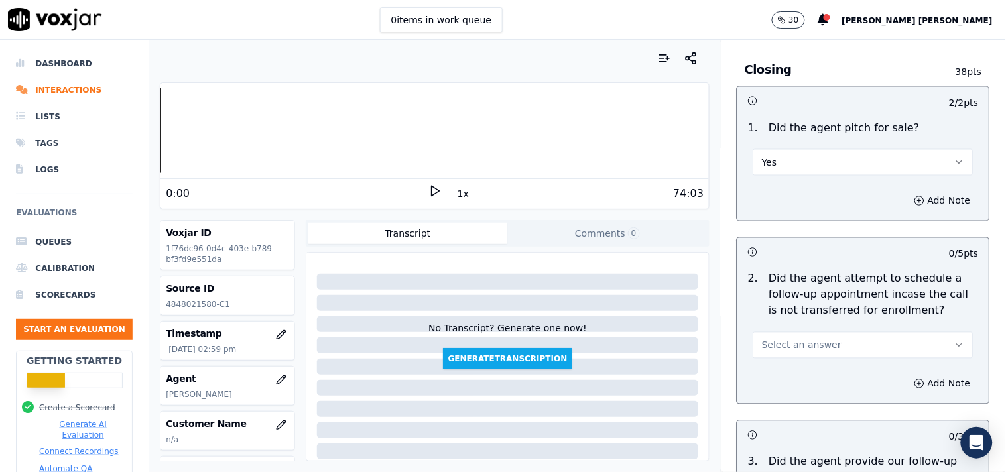
click at [813, 352] on button "Select an answer" at bounding box center [863, 345] width 220 height 27
click at [811, 371] on div "Yes" at bounding box center [840, 369] width 195 height 21
click at [824, 339] on button "Yes" at bounding box center [863, 345] width 220 height 27
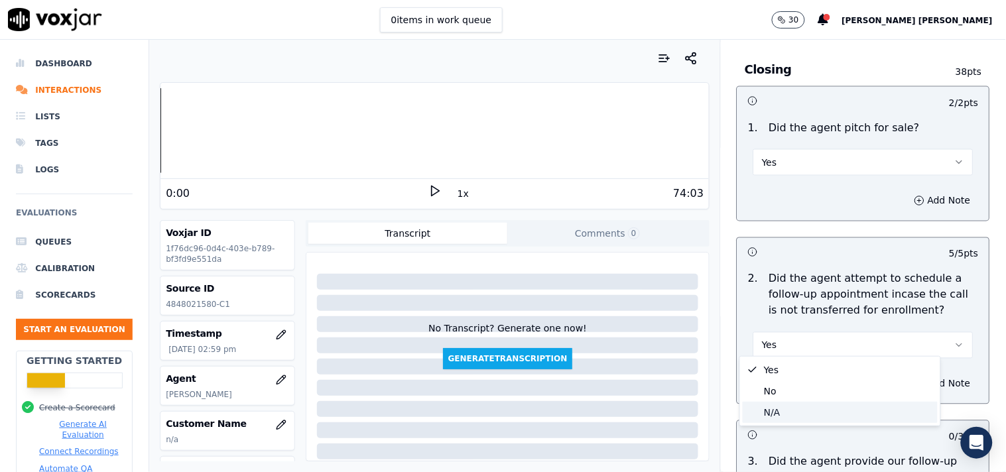
click at [779, 409] on div "N/A" at bounding box center [840, 412] width 195 height 21
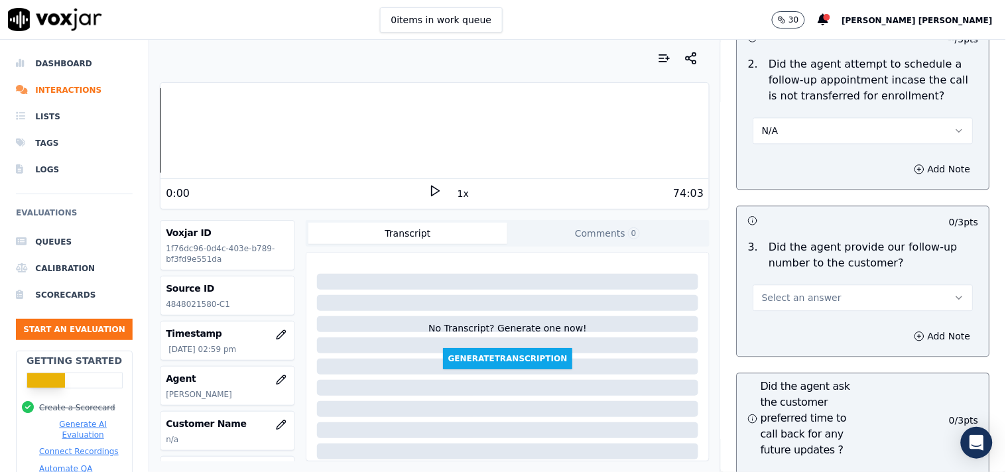
scroll to position [3316, 0]
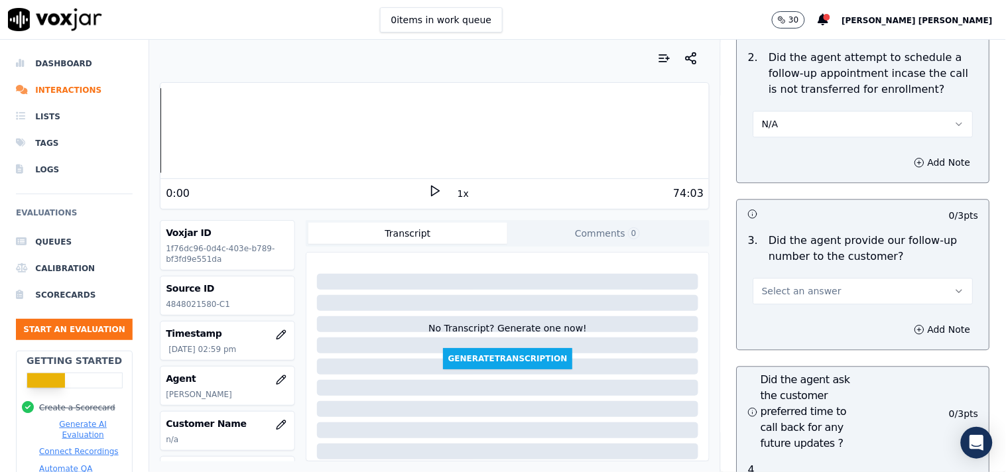
click at [836, 289] on button "Select an answer" at bounding box center [863, 291] width 220 height 27
click at [812, 316] on div "Yes" at bounding box center [840, 315] width 195 height 21
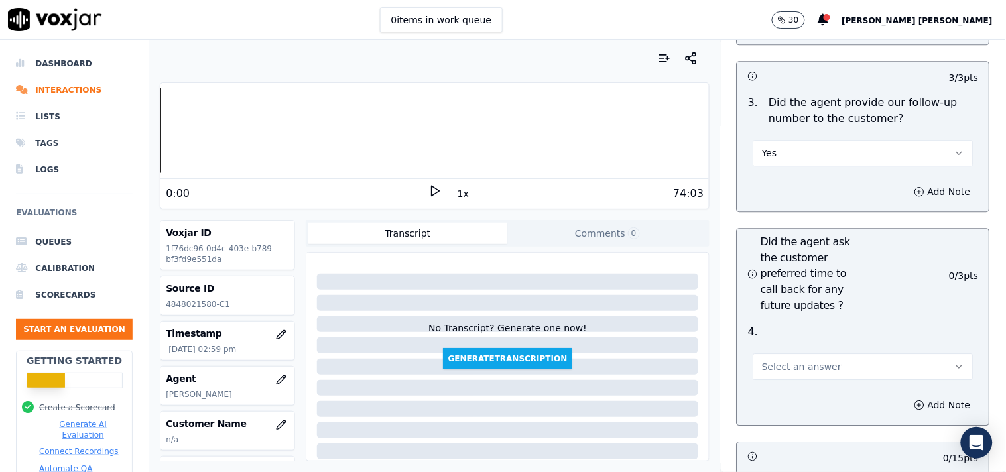
scroll to position [3463, 0]
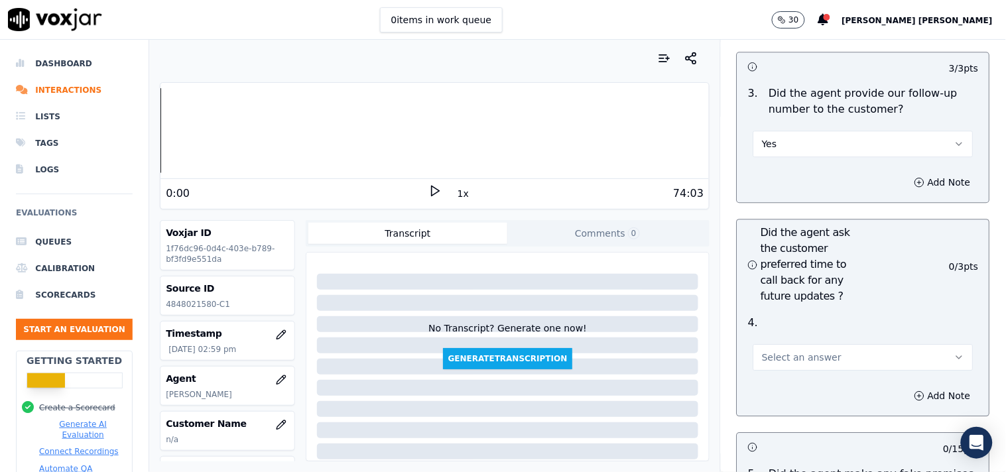
click at [802, 351] on span "Select an answer" at bounding box center [802, 357] width 80 height 13
click at [767, 411] on div "No" at bounding box center [840, 403] width 195 height 21
click at [767, 411] on div "Did the agent ask the customer preferred time to call back for any future updat…" at bounding box center [863, 318] width 253 height 198
click at [791, 347] on button "No" at bounding box center [863, 357] width 220 height 27
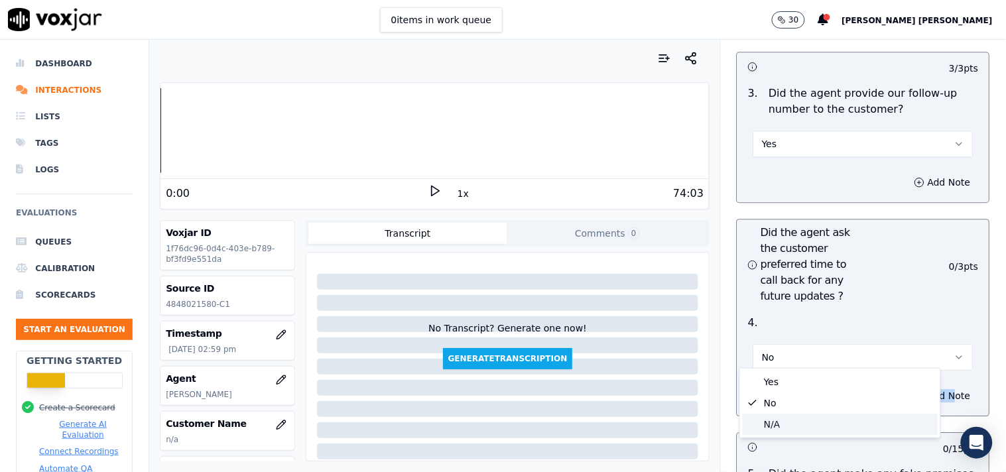
click at [757, 423] on div "N/A" at bounding box center [840, 424] width 195 height 21
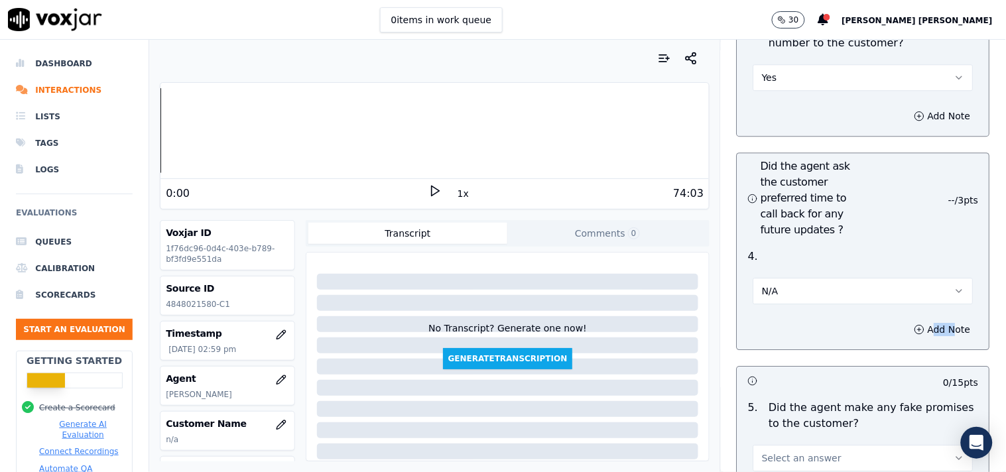
scroll to position [3610, 0]
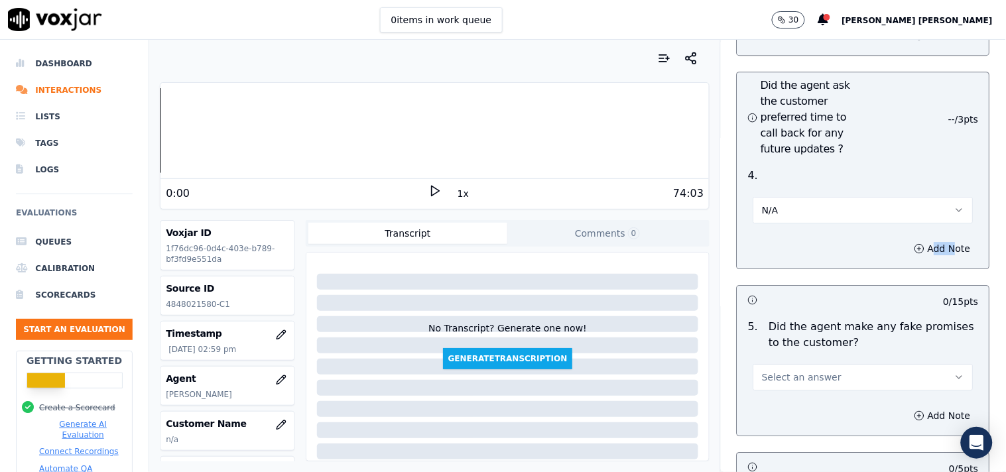
click at [779, 380] on button "Select an answer" at bounding box center [863, 377] width 220 height 27
click at [773, 413] on div "Yes No N/A" at bounding box center [840, 423] width 200 height 69
click at [773, 413] on div "No" at bounding box center [840, 423] width 195 height 21
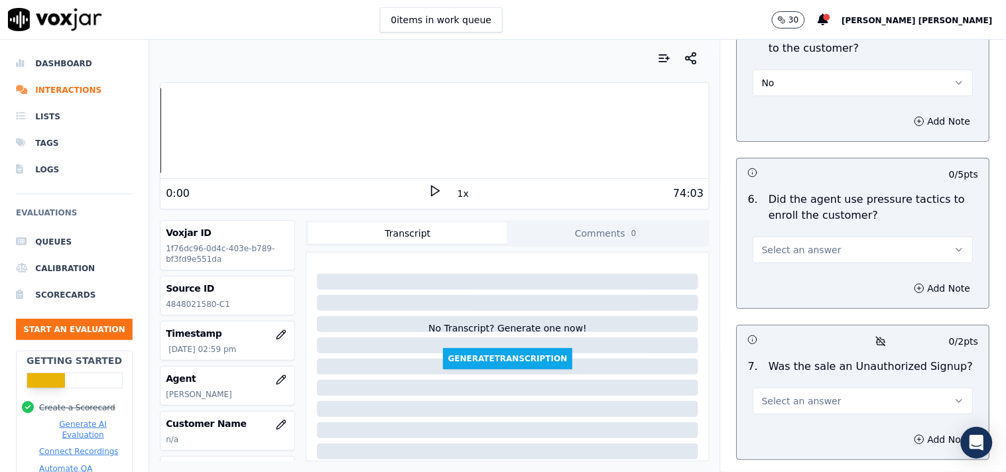
click at [765, 408] on button "Select an answer" at bounding box center [863, 401] width 220 height 27
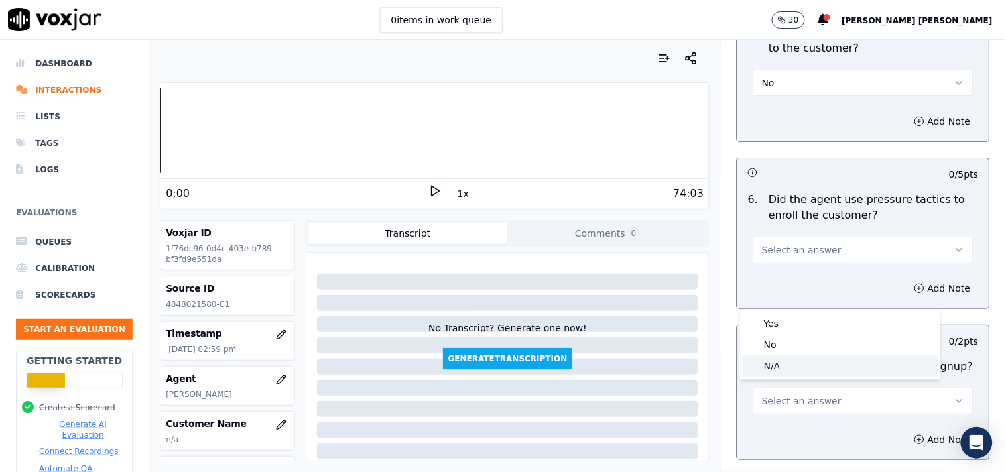
click at [779, 359] on div "N/A" at bounding box center [840, 365] width 195 height 21
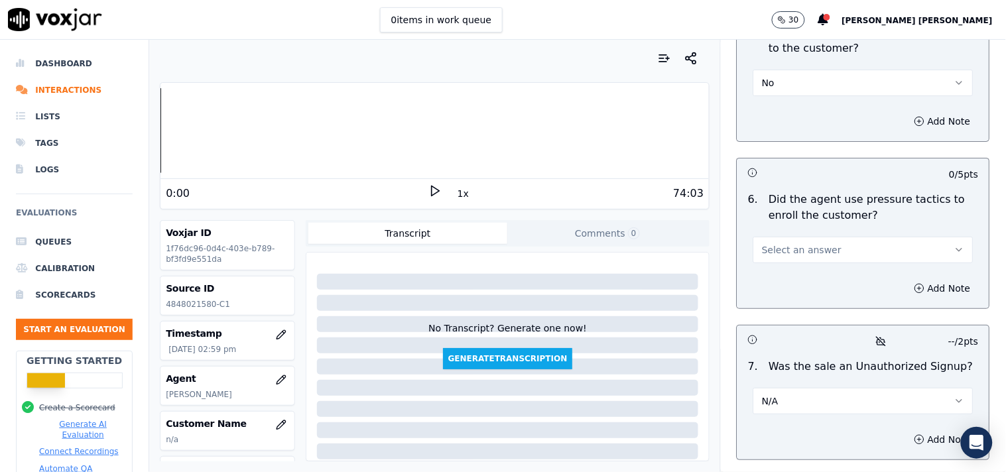
click at [777, 393] on button "N/A" at bounding box center [863, 401] width 220 height 27
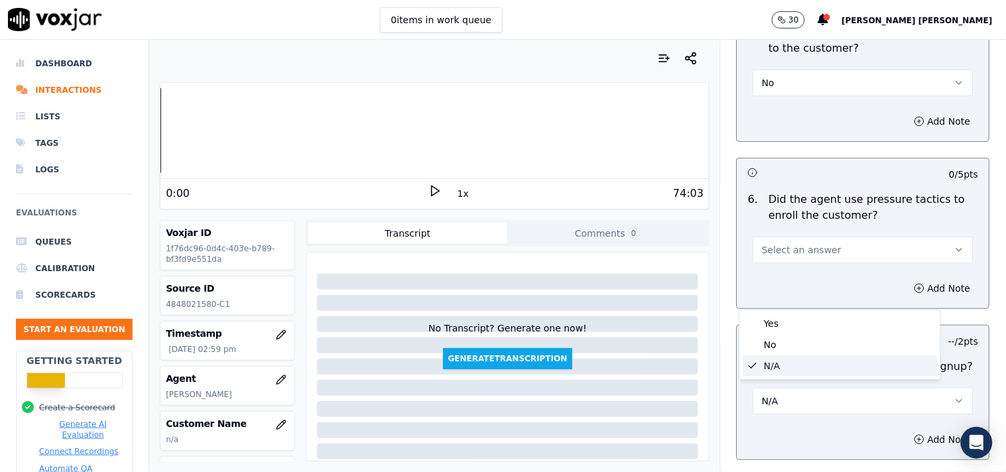
click at [792, 350] on div "No" at bounding box center [840, 344] width 195 height 21
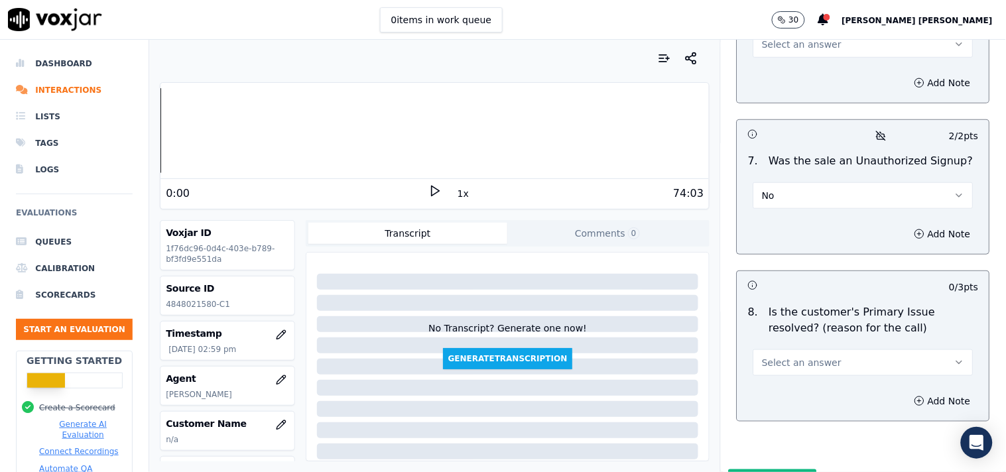
scroll to position [4126, 0]
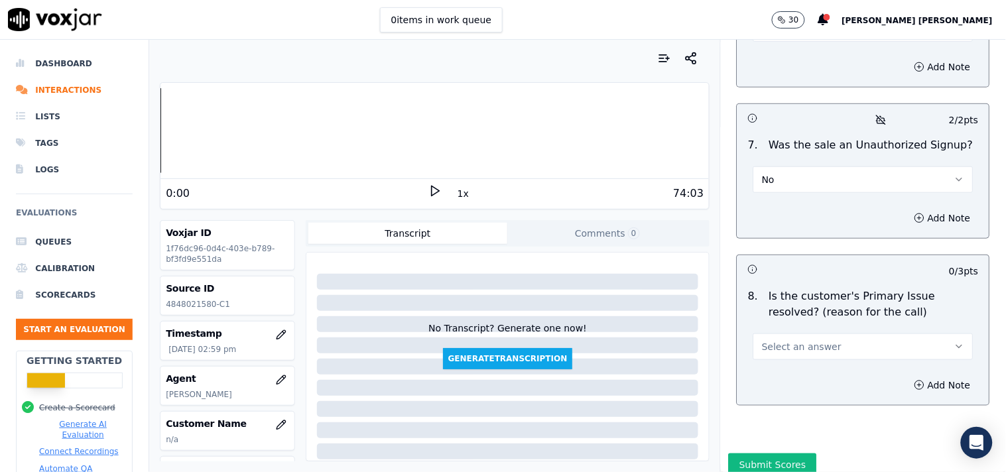
click at [795, 348] on span "Select an answer" at bounding box center [802, 346] width 80 height 13
click at [783, 376] on div "Yes" at bounding box center [840, 371] width 195 height 21
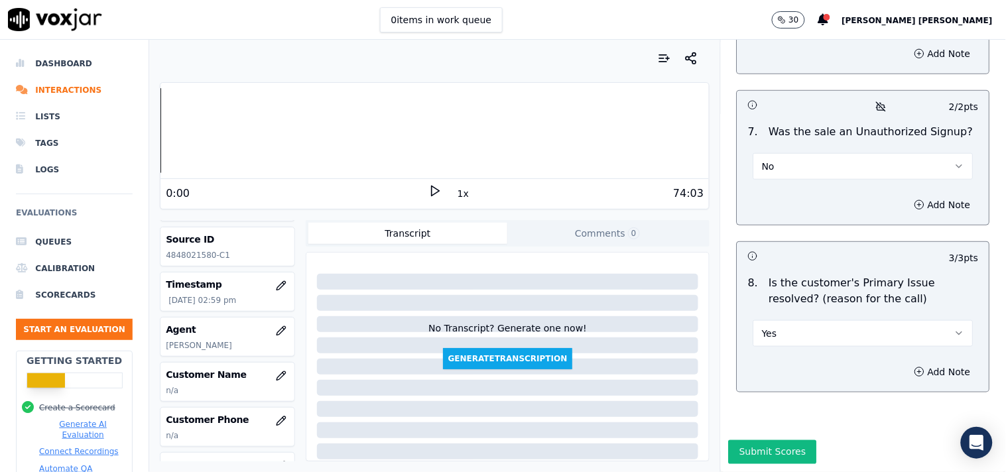
scroll to position [147, 0]
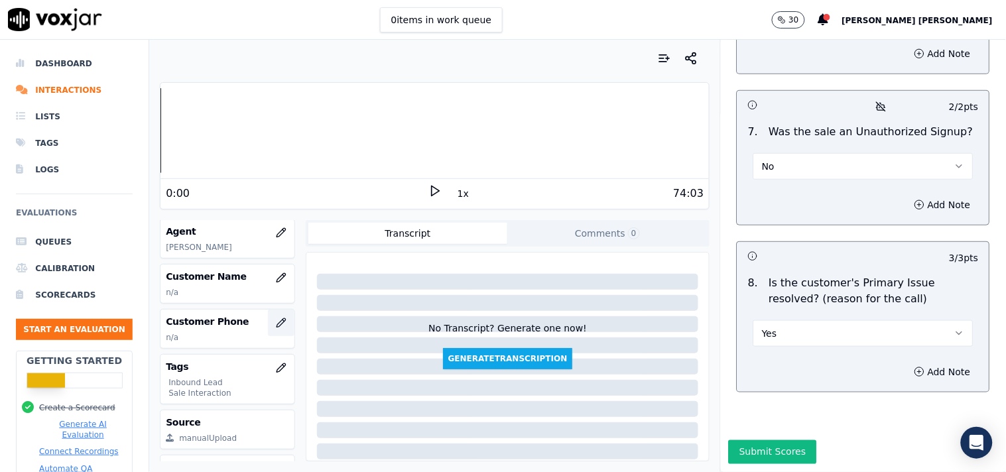
click at [268, 330] on button "button" at bounding box center [281, 323] width 27 height 27
click at [276, 281] on icon "button" at bounding box center [281, 278] width 11 height 11
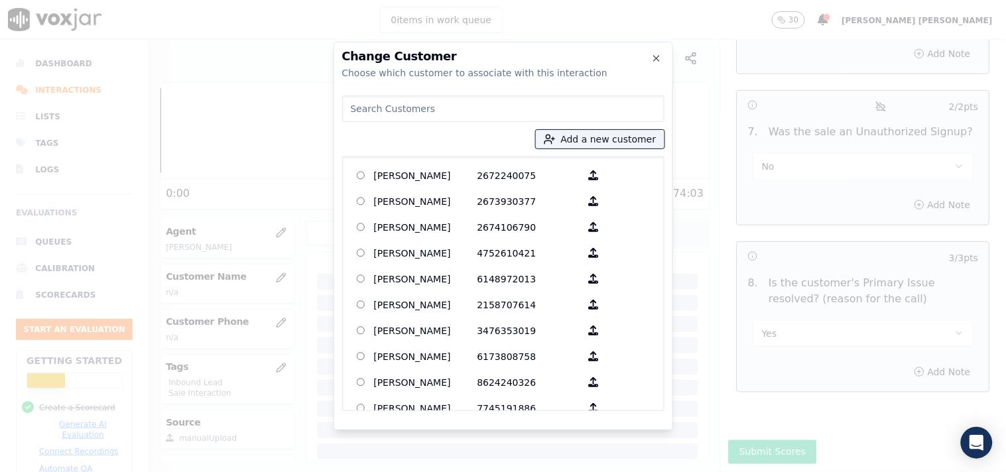
click at [499, 107] on input at bounding box center [503, 108] width 322 height 27
paste input "WESLY FELIX"
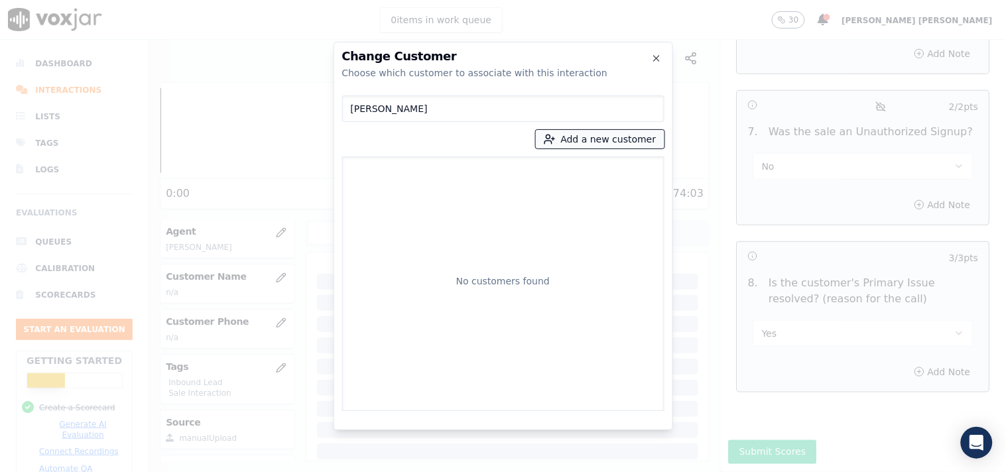
type input "WESLY FELIX"
click at [600, 139] on button "Add a new customer" at bounding box center [600, 139] width 129 height 19
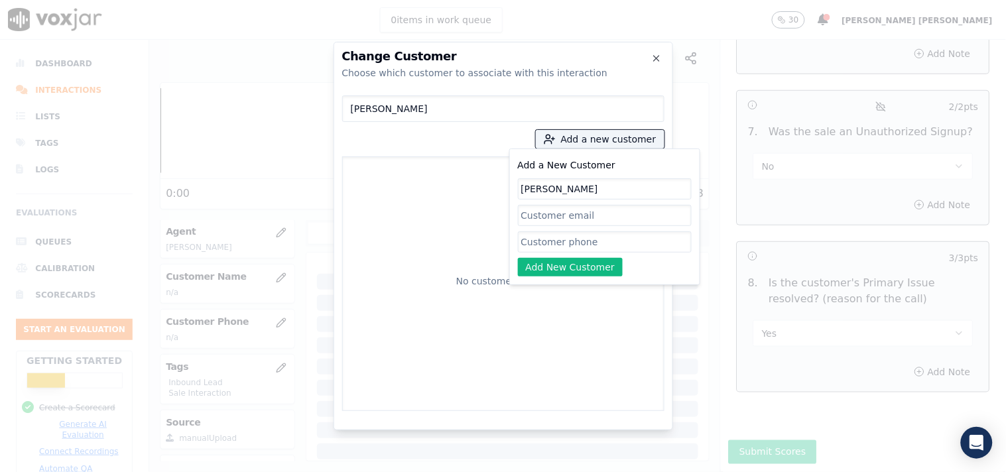
type input "WESLY FELIX"
click at [544, 249] on input "Add a New Customer" at bounding box center [605, 241] width 174 height 21
paste input "4848021580"
paste input "4848029111"
type input "4848021580_4848029111"
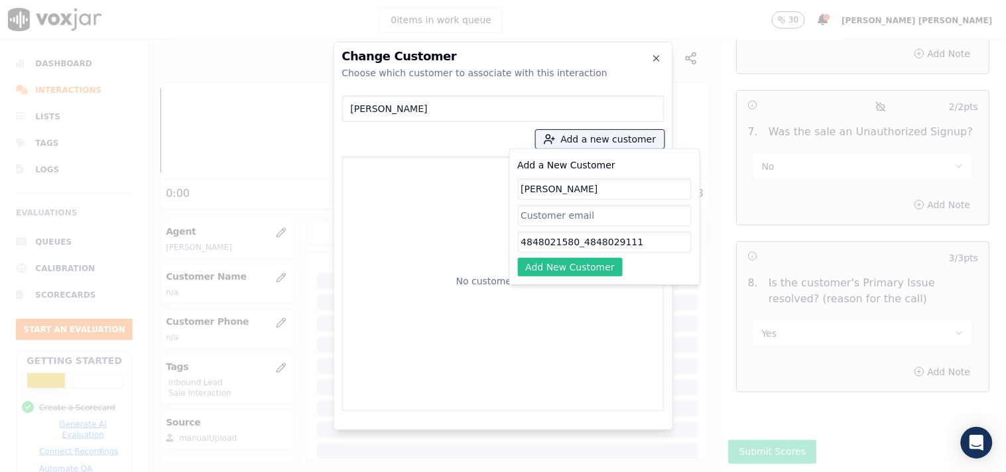
click at [593, 268] on button "Add New Customer" at bounding box center [570, 267] width 105 height 19
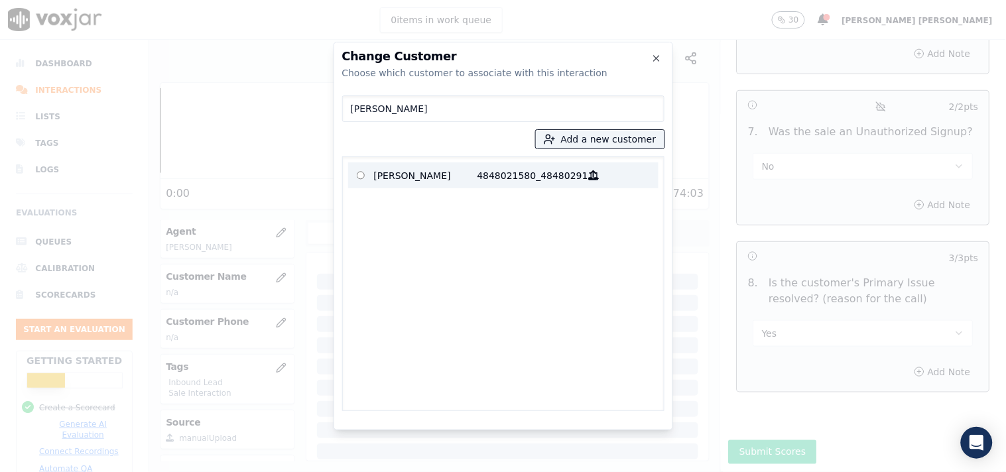
click at [472, 176] on p "WESLY FELIX" at bounding box center [425, 175] width 103 height 21
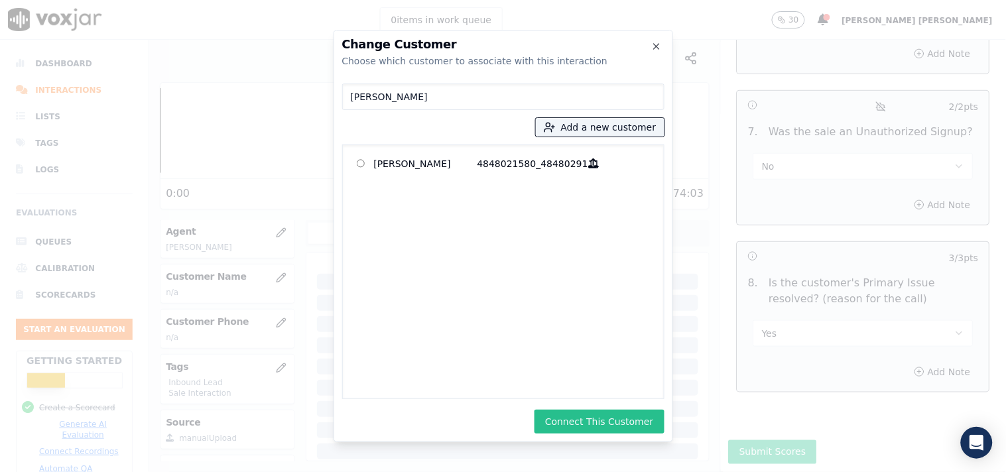
click at [574, 418] on button "Connect This Customer" at bounding box center [599, 422] width 129 height 24
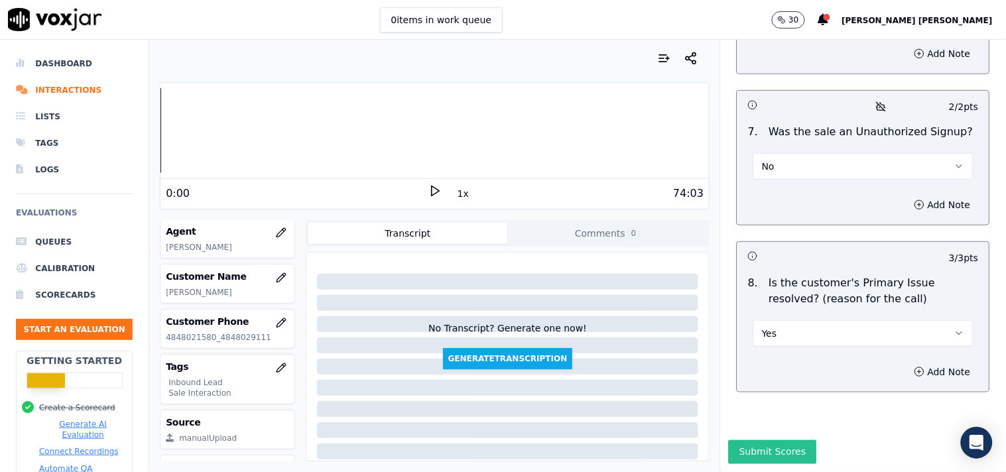
click at [739, 440] on button "Submit Scores" at bounding box center [773, 452] width 88 height 24
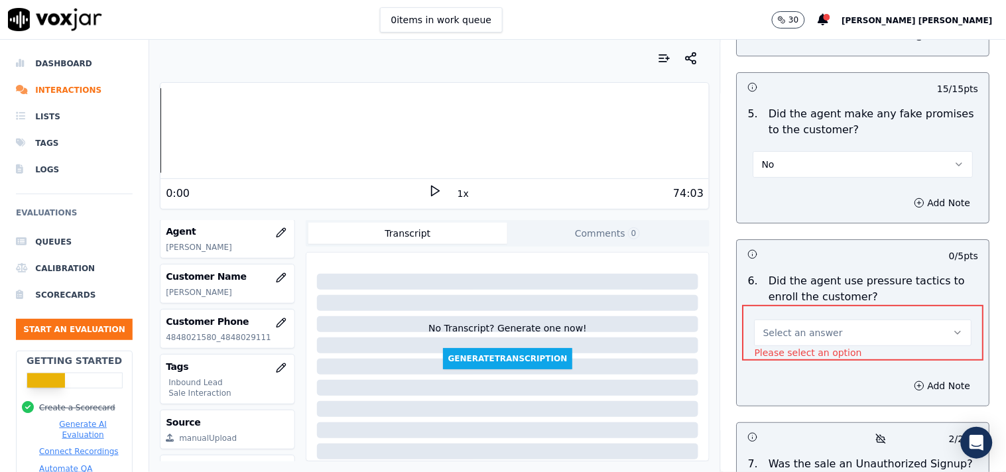
scroll to position [3814, 0]
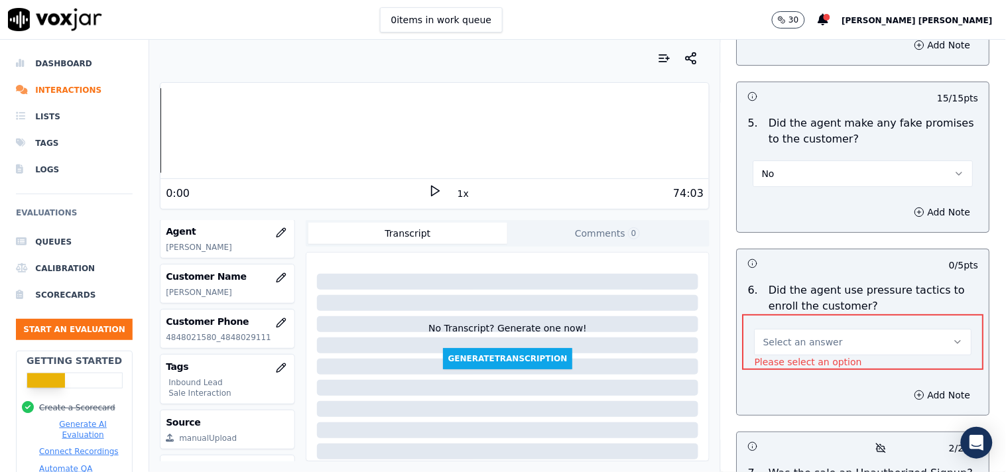
click at [842, 340] on button "Select an answer" at bounding box center [864, 342] width 218 height 27
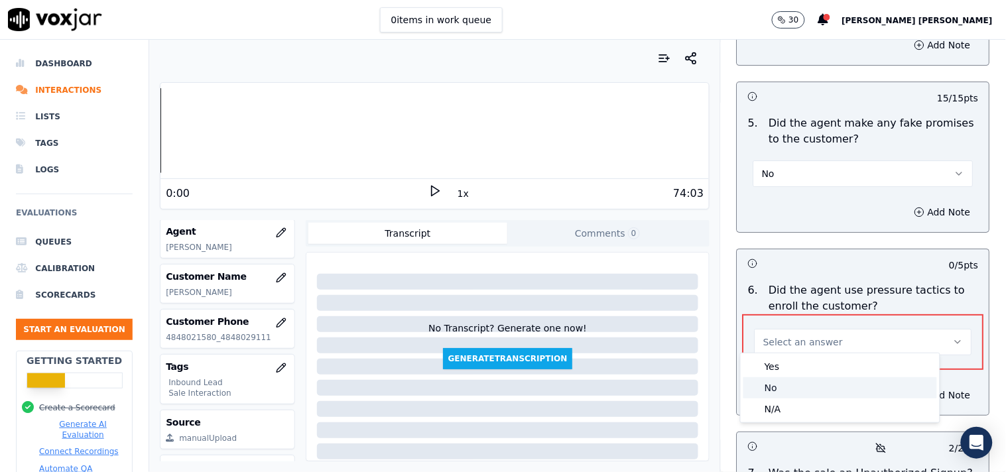
click at [810, 389] on div "No" at bounding box center [840, 387] width 194 height 21
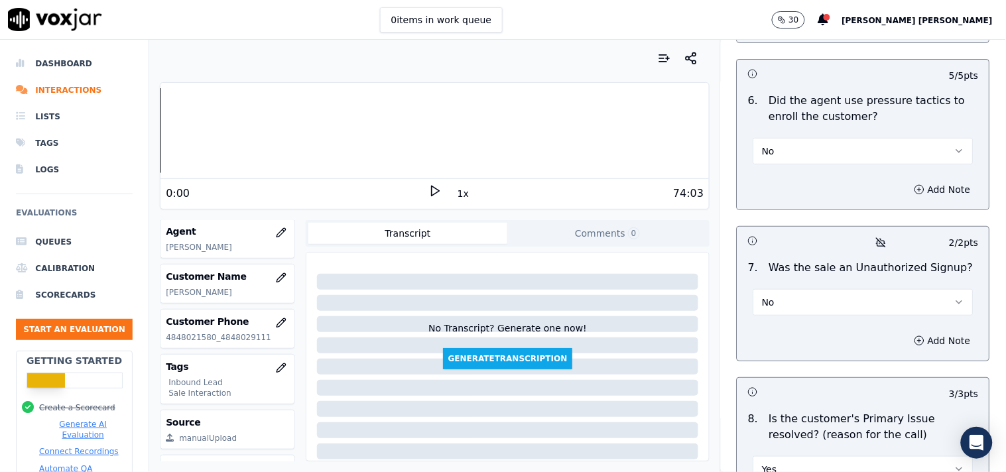
scroll to position [4168, 0]
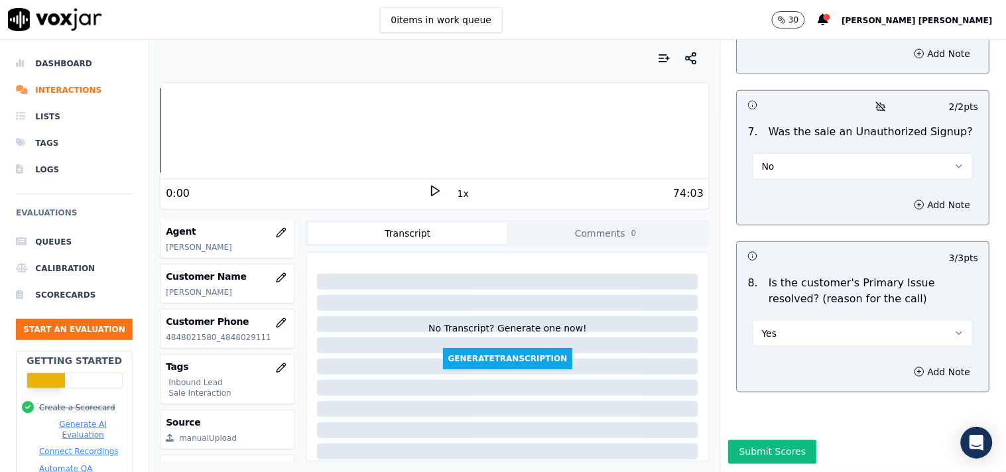
click at [770, 440] on button "Submit Scores" at bounding box center [773, 452] width 88 height 24
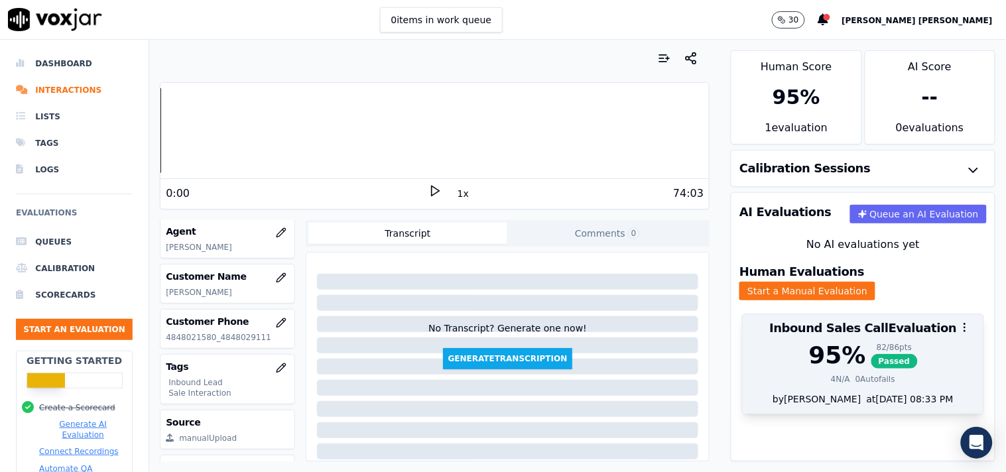
click at [865, 318] on div at bounding box center [863, 327] width 241 height 27
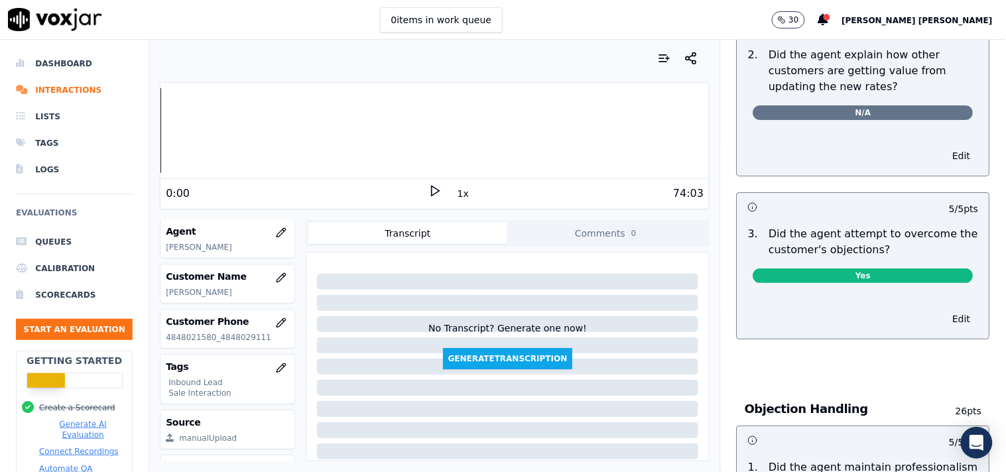
scroll to position [0, 0]
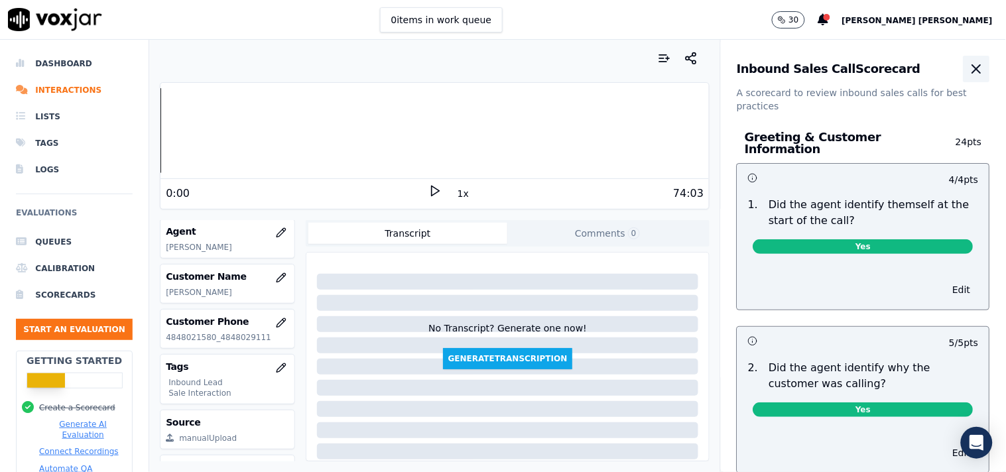
click at [969, 68] on icon "button" at bounding box center [977, 69] width 16 height 16
